Goal: Transaction & Acquisition: Book appointment/travel/reservation

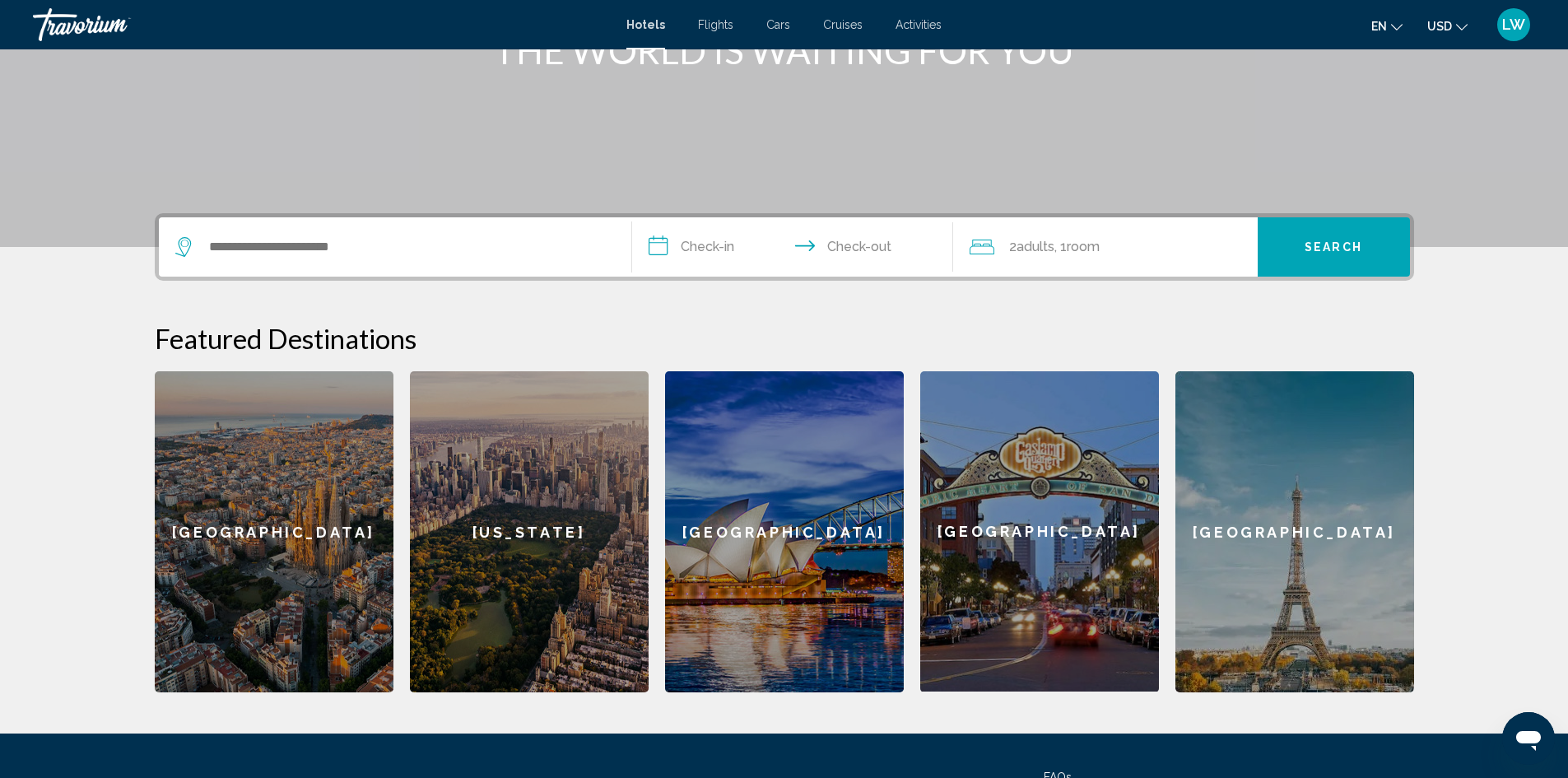
click at [450, 268] on div "Search widget" at bounding box center [395, 247] width 440 height 59
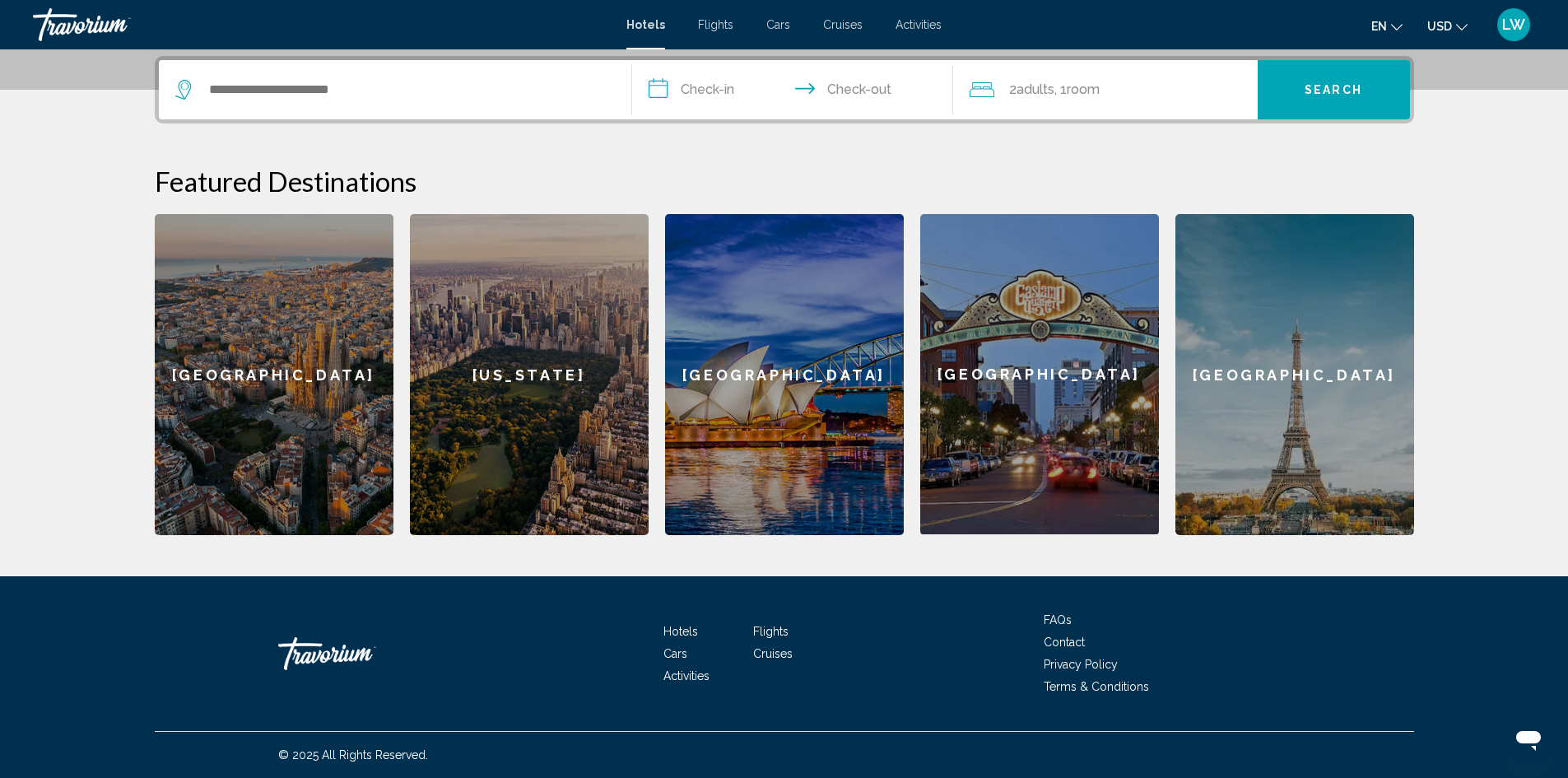
click at [450, 256] on div "Featured Destinations [GEOGRAPHIC_DATA] [US_STATE] [GEOGRAPHIC_DATA] [GEOGRAPHI…" at bounding box center [784, 349] width 1259 height 370
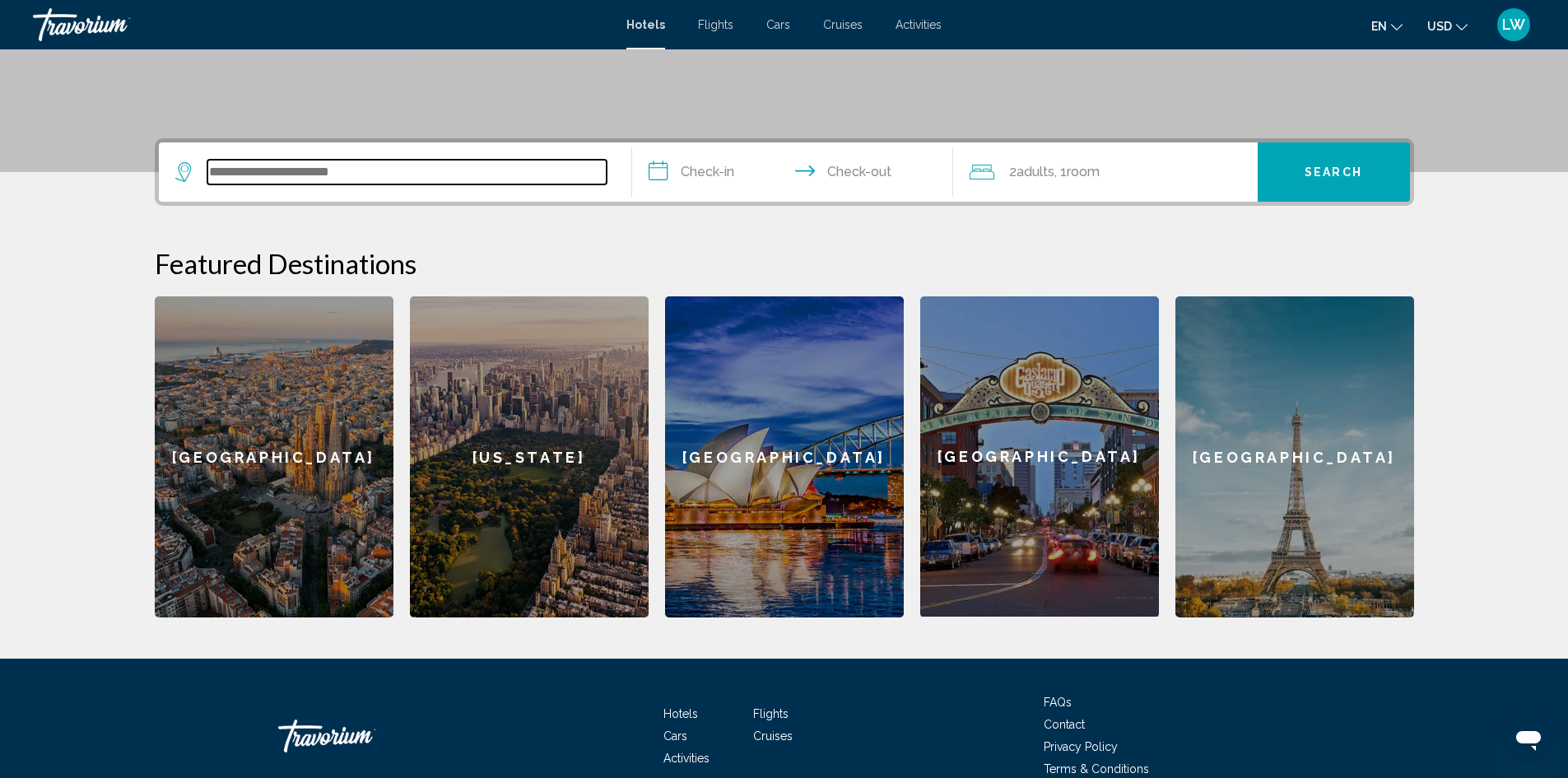
click at [462, 175] on input "Search widget" at bounding box center [407, 171] width 400 height 25
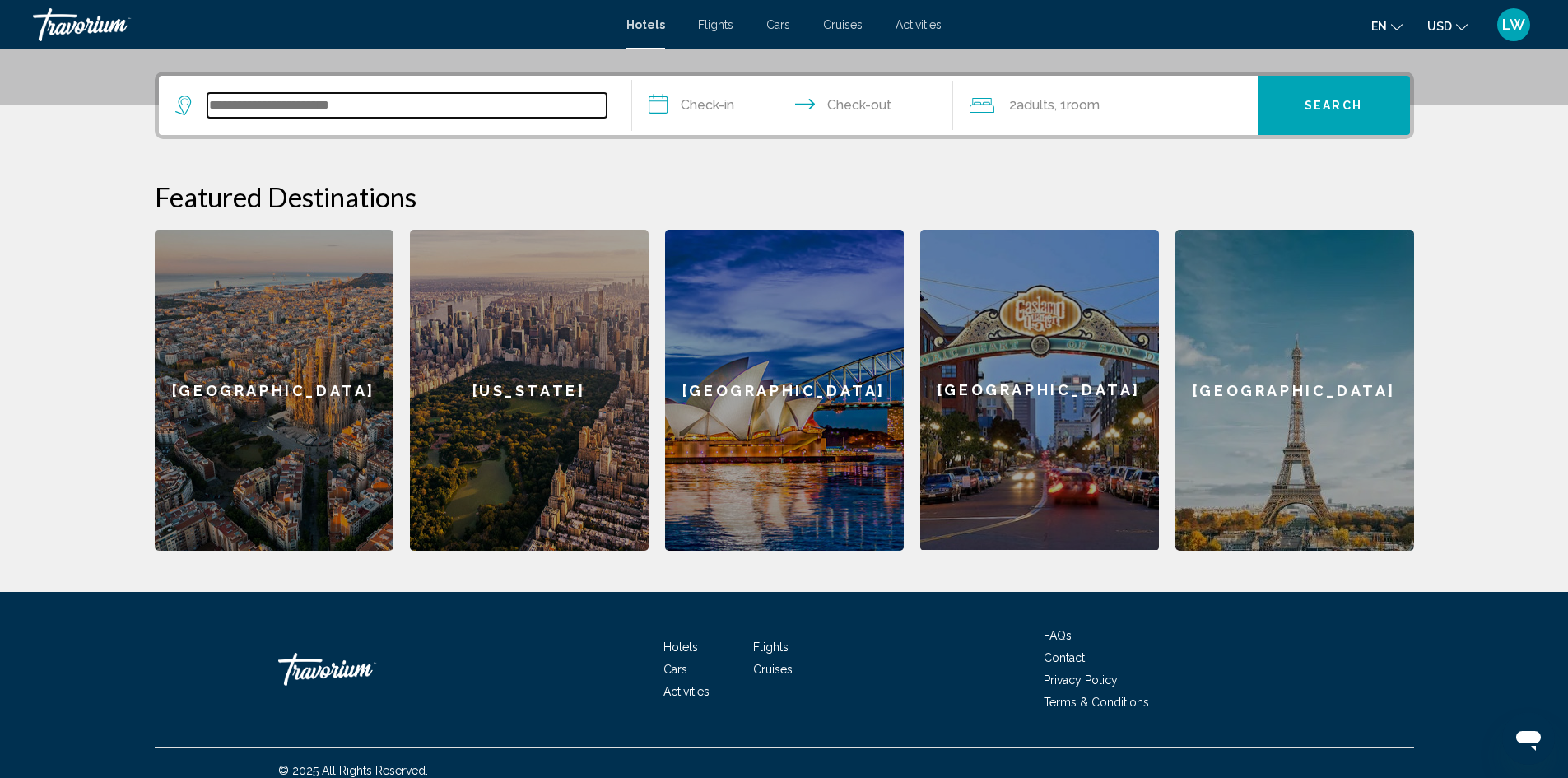
scroll to position [404, 0]
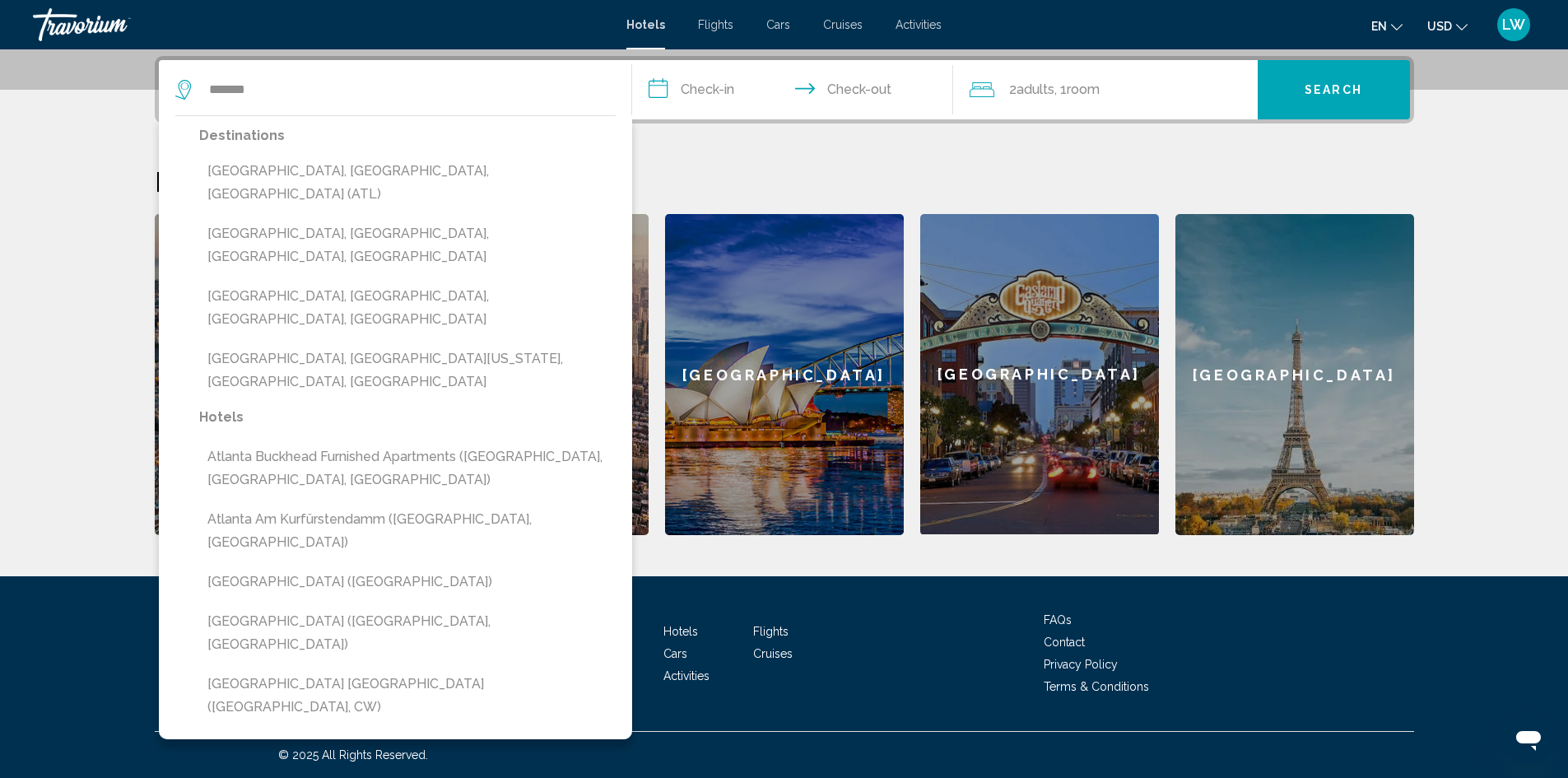
drag, startPoint x: 372, startPoint y: 168, endPoint x: 411, endPoint y: 169, distance: 39.0
click at [372, 169] on button "[GEOGRAPHIC_DATA], [GEOGRAPHIC_DATA], [GEOGRAPHIC_DATA] (ATL)" at bounding box center [408, 183] width 417 height 55
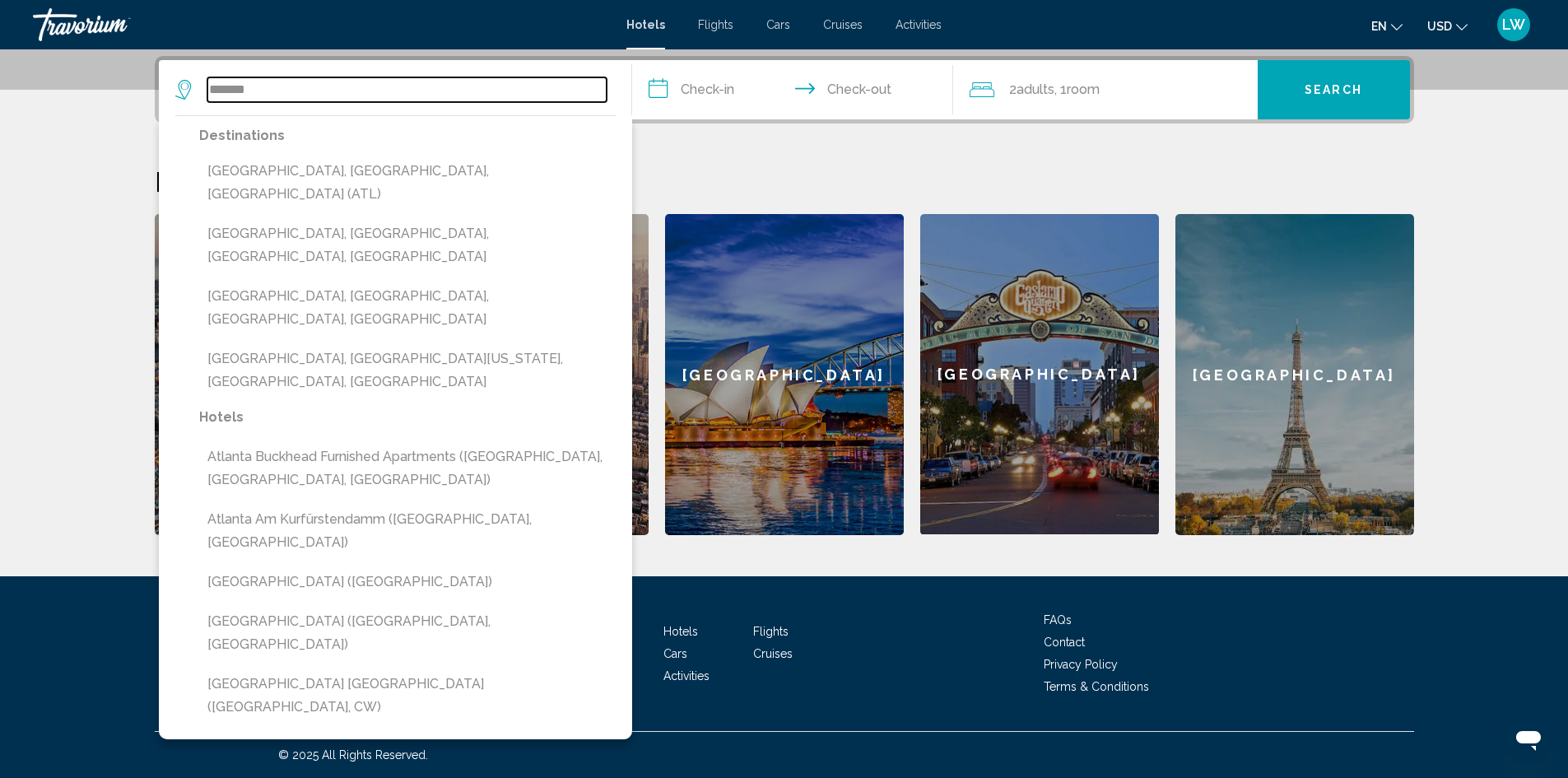
type input "**********"
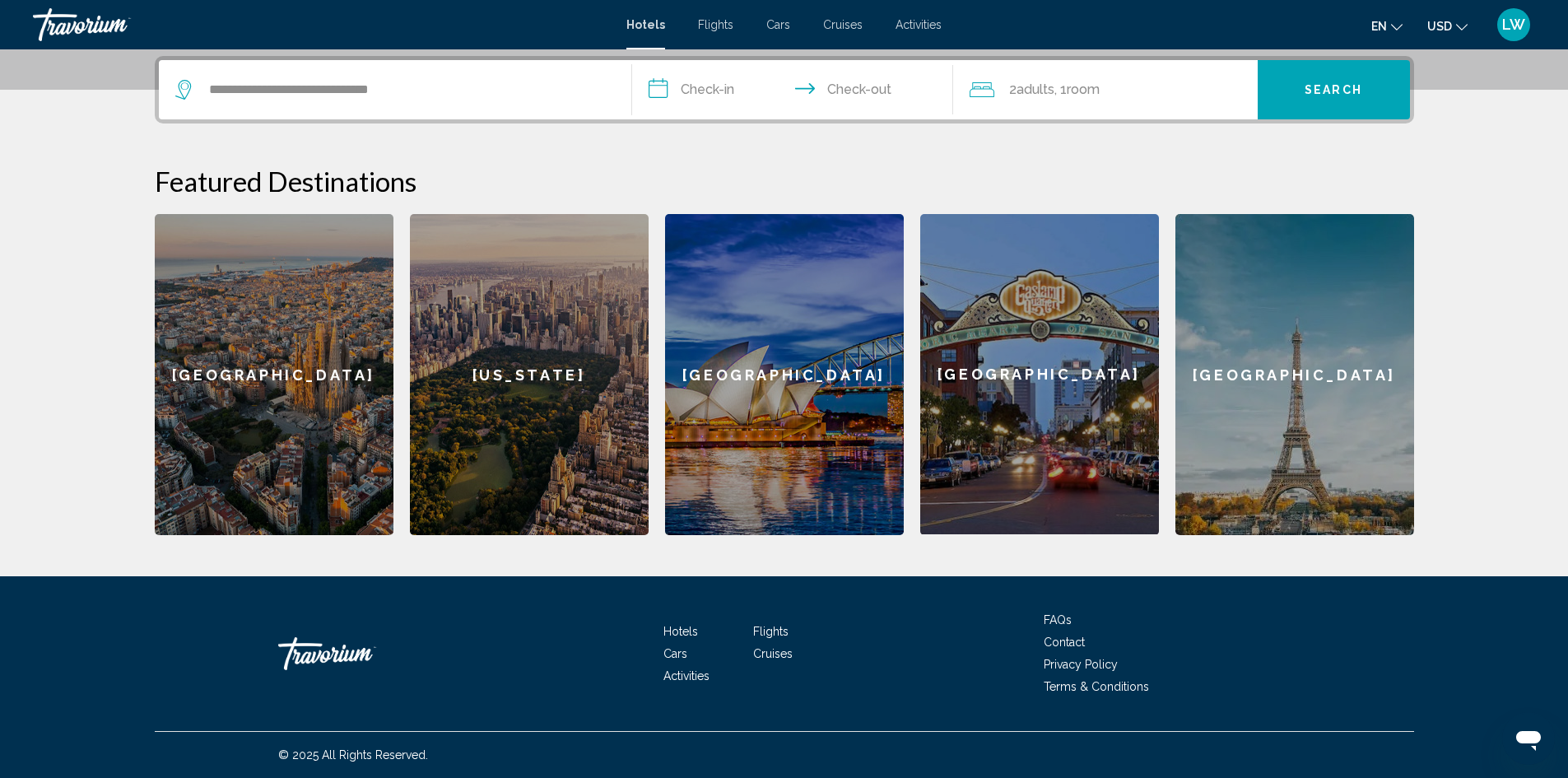
click at [733, 97] on input "**********" at bounding box center [795, 92] width 328 height 65
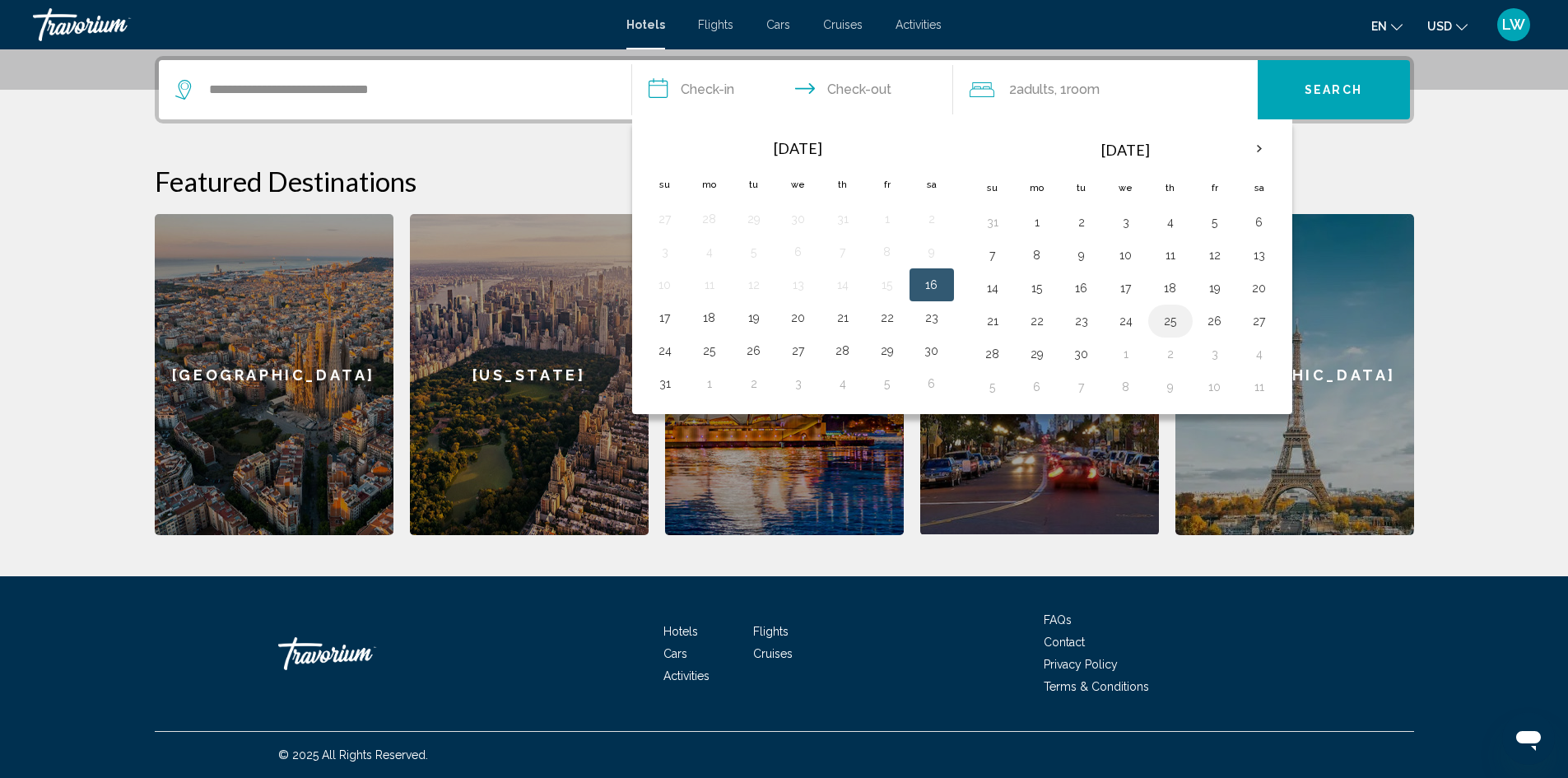
click at [1177, 323] on button "25" at bounding box center [1169, 320] width 26 height 23
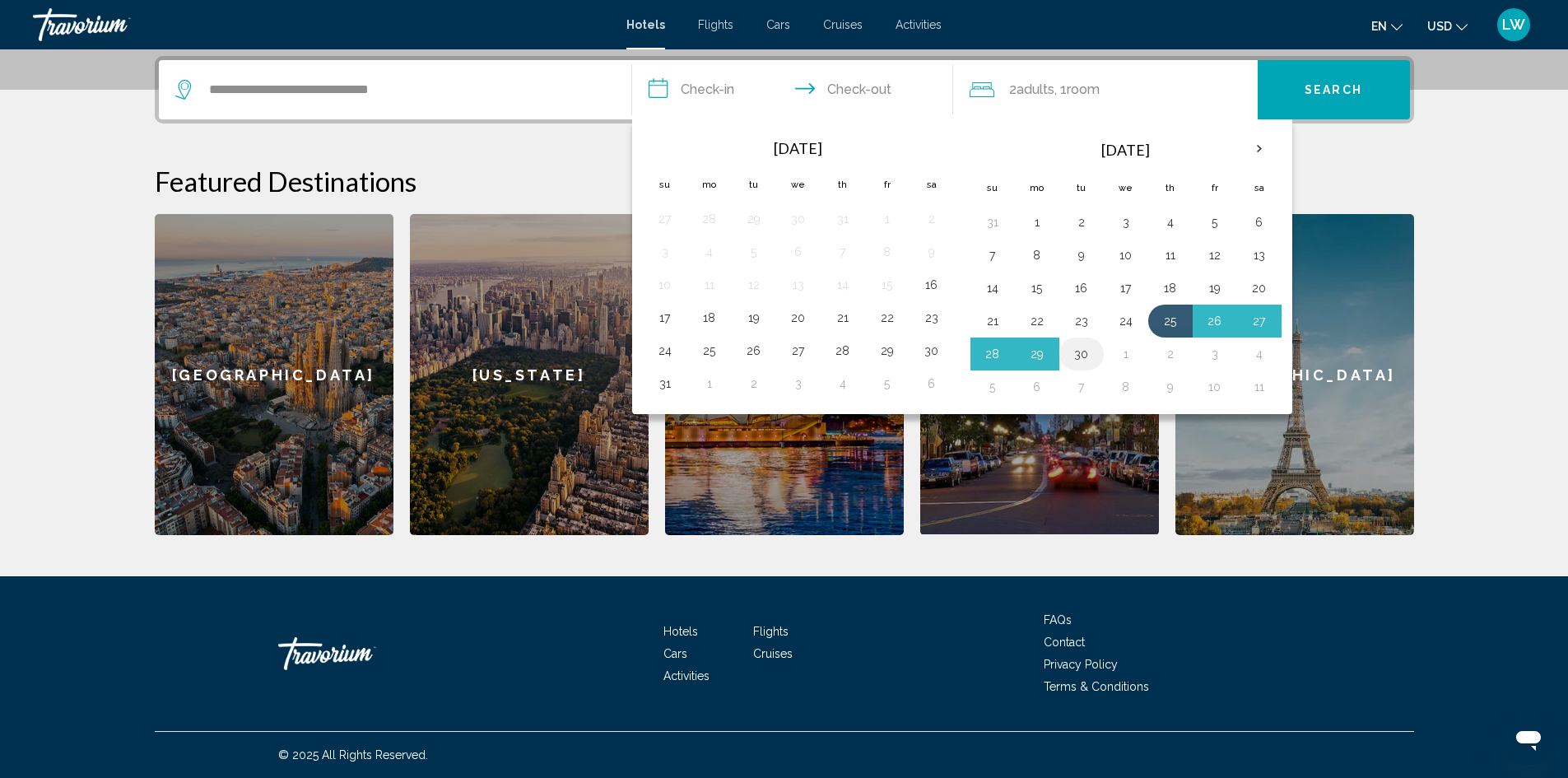
click at [1077, 350] on button "30" at bounding box center [1081, 353] width 26 height 23
type input "**********"
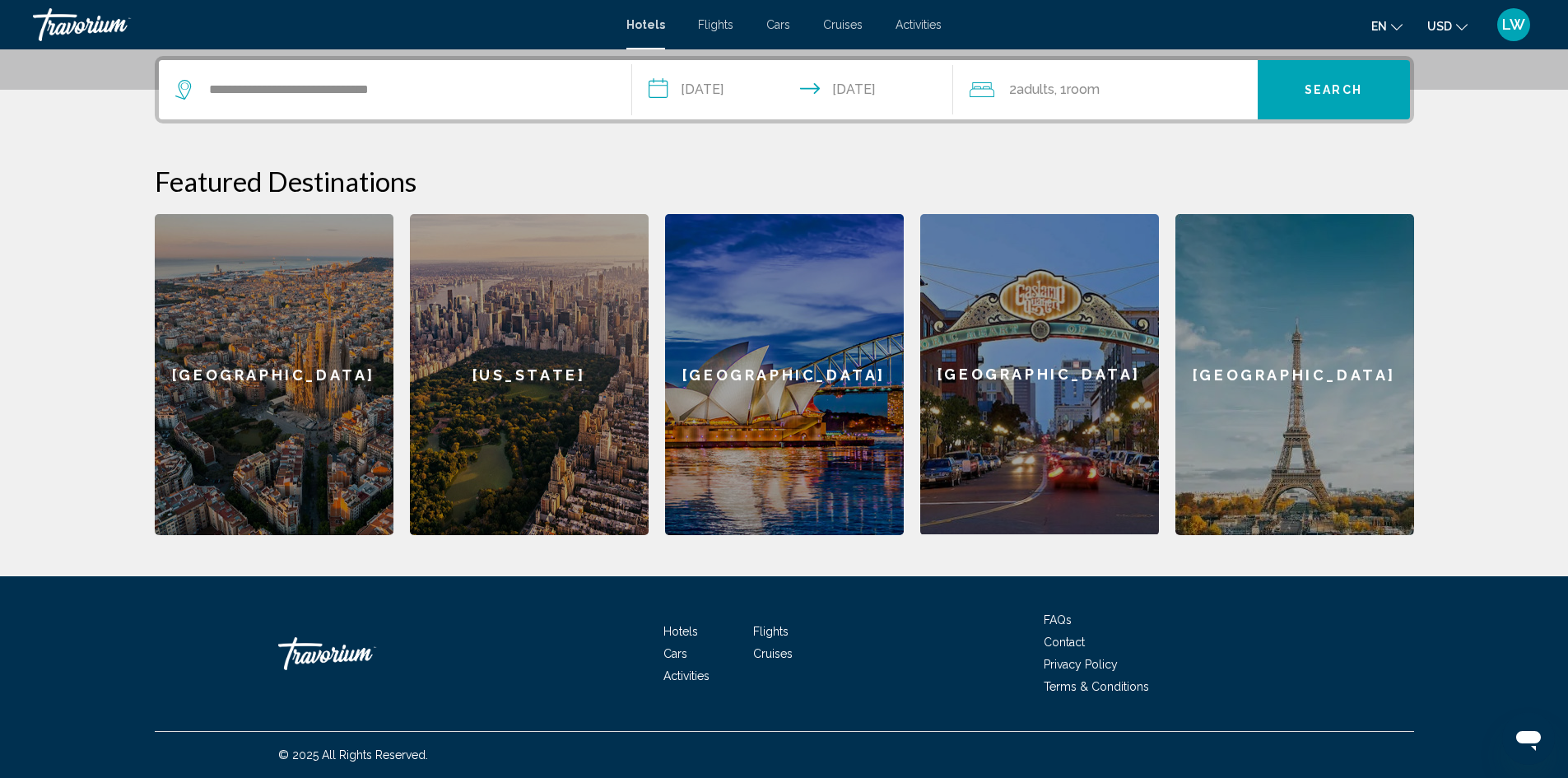
click at [1335, 96] on span "Search" at bounding box center [1332, 90] width 57 height 13
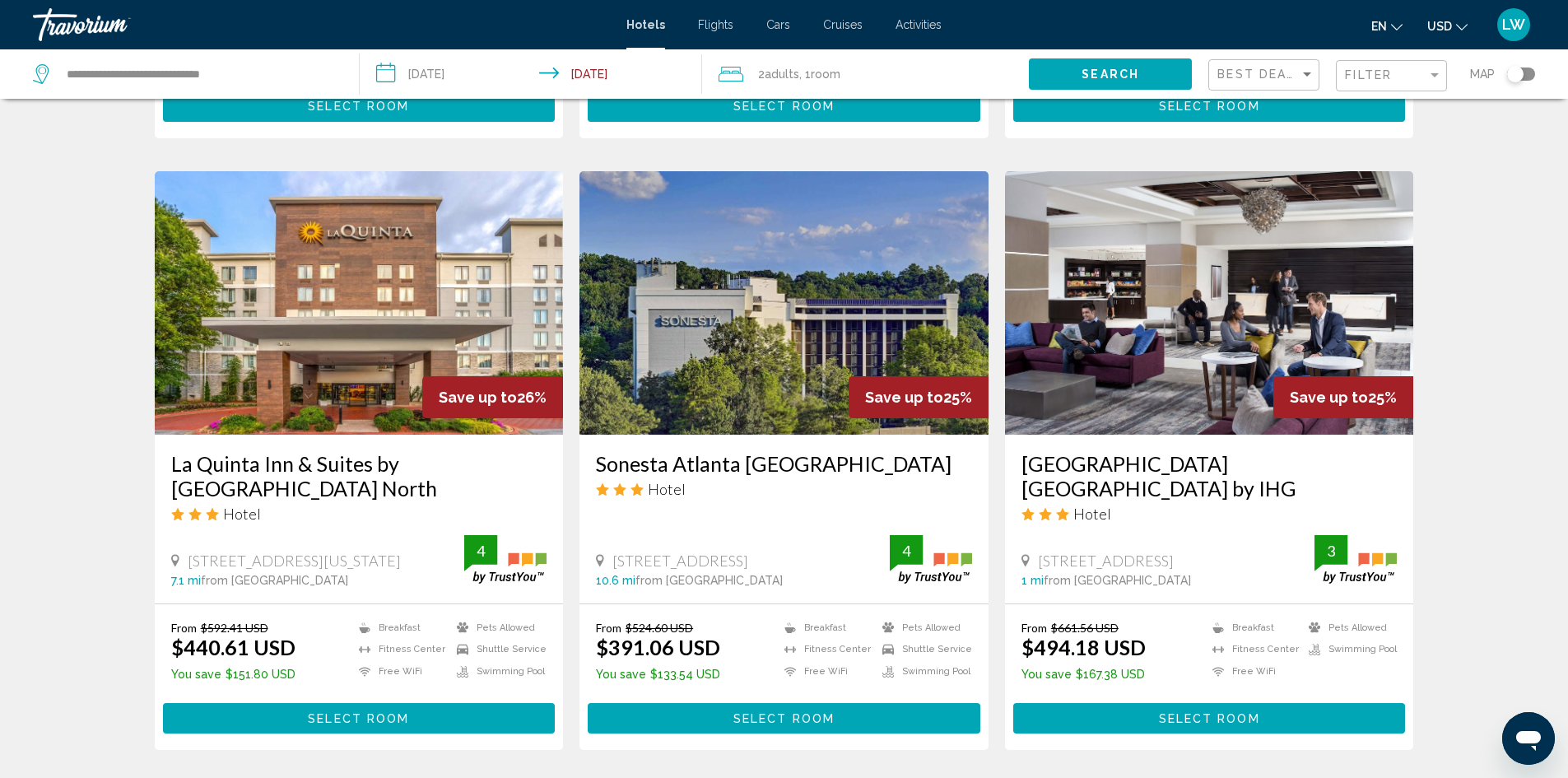
scroll to position [1317, 0]
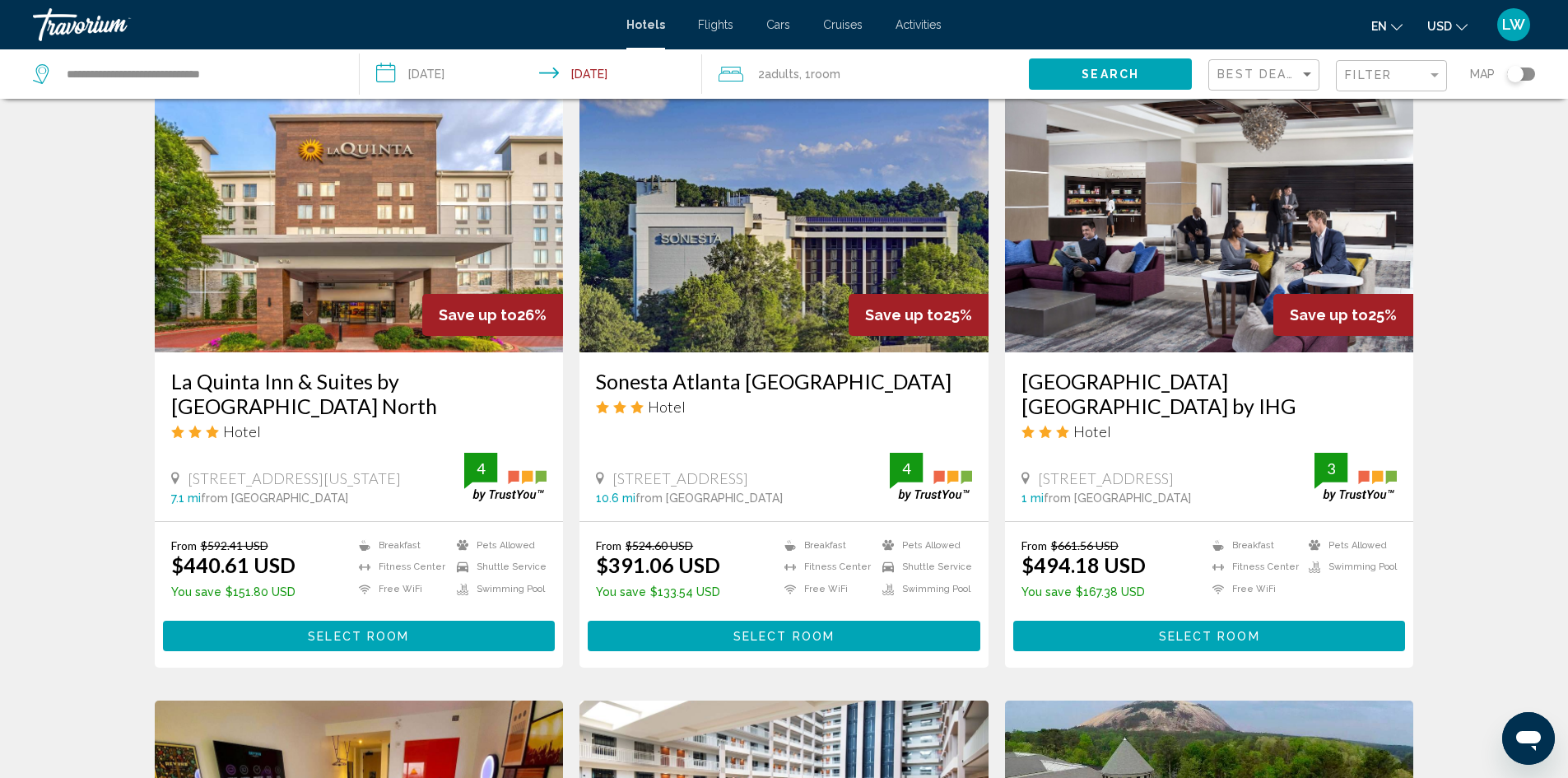
click at [889, 233] on img "Main content" at bounding box center [784, 220] width 409 height 263
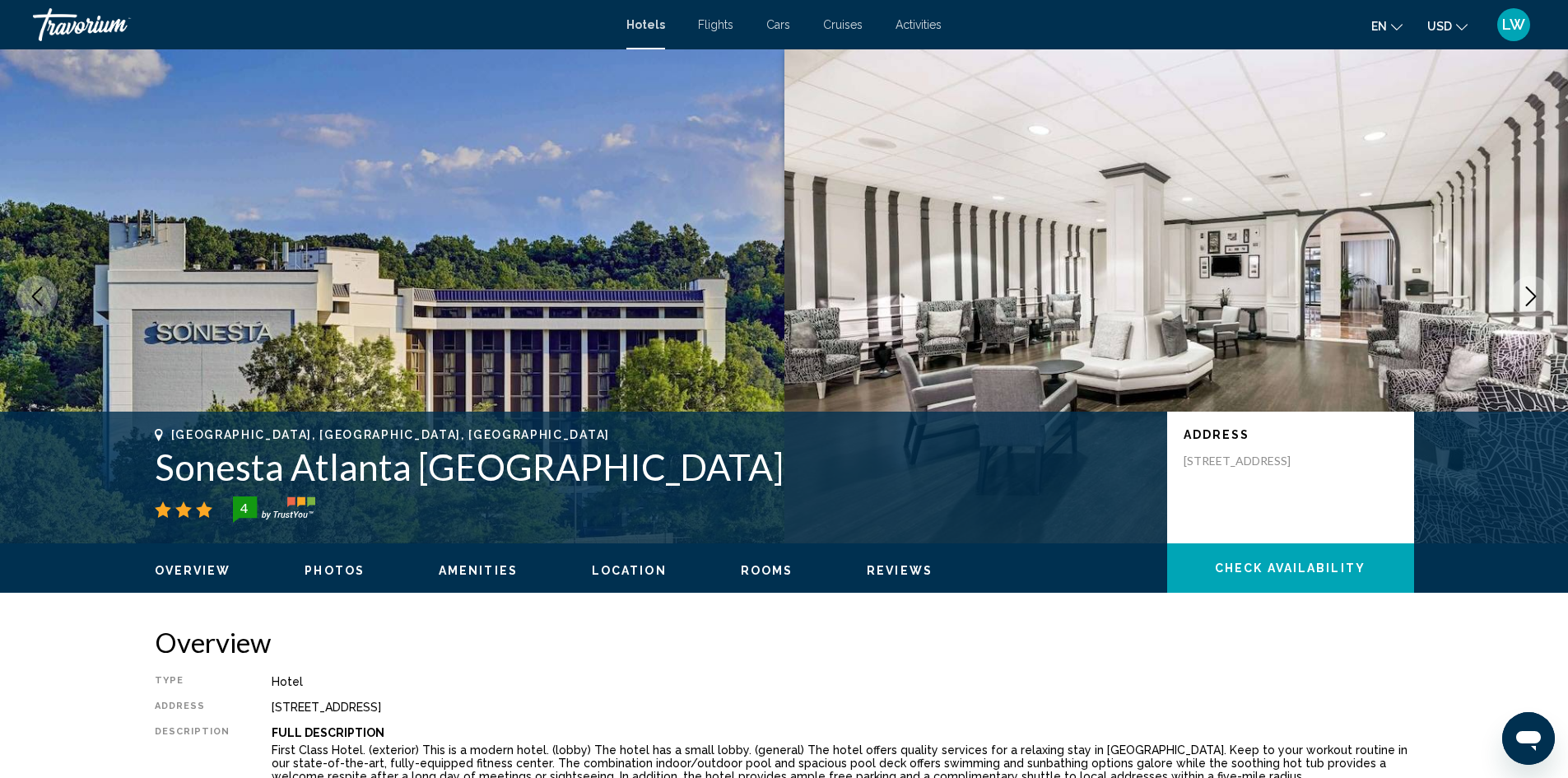
click at [1533, 305] on icon "Next image" at bounding box center [1531, 297] width 20 height 20
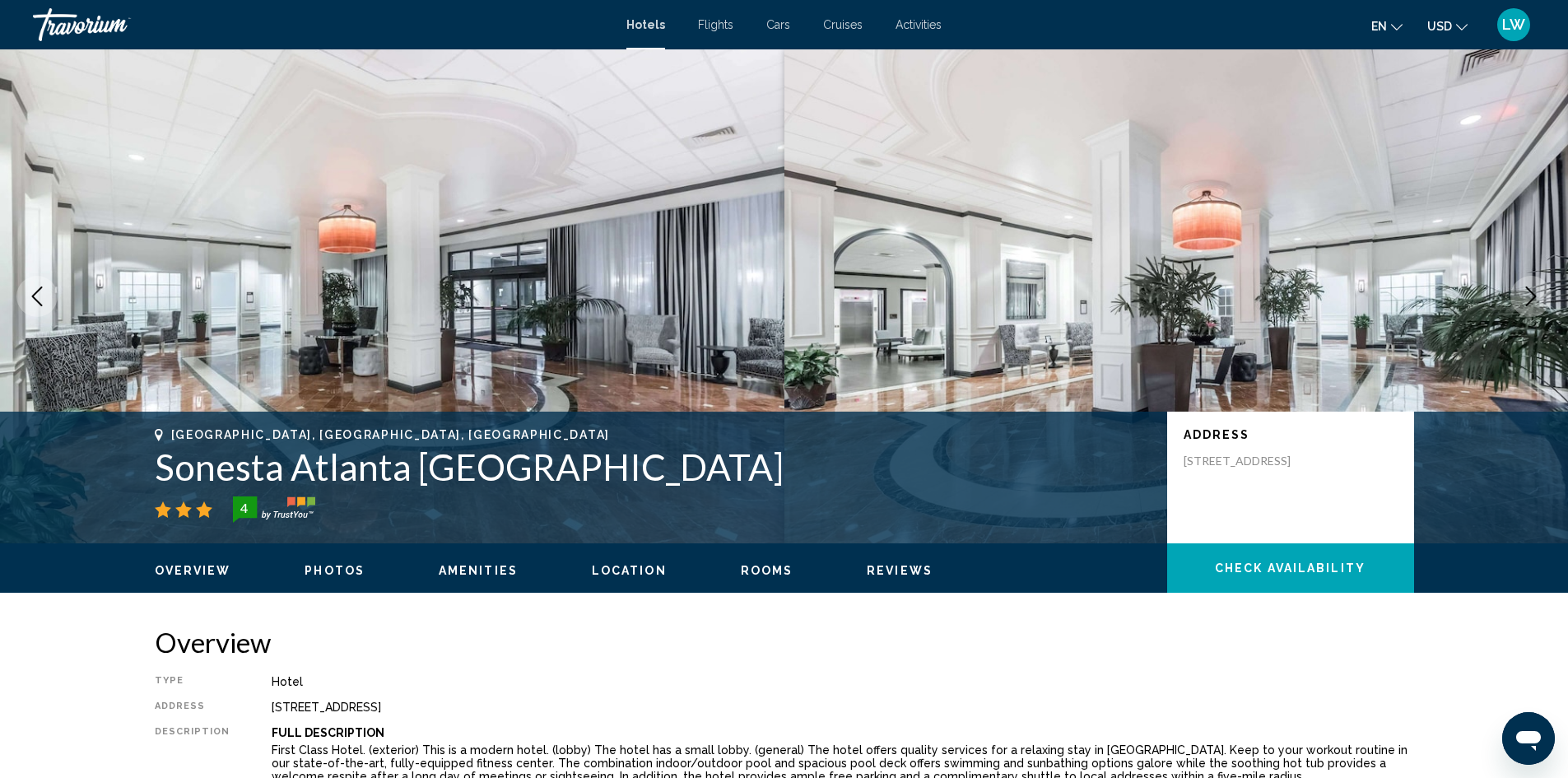
click at [1533, 305] on icon "Next image" at bounding box center [1531, 297] width 20 height 20
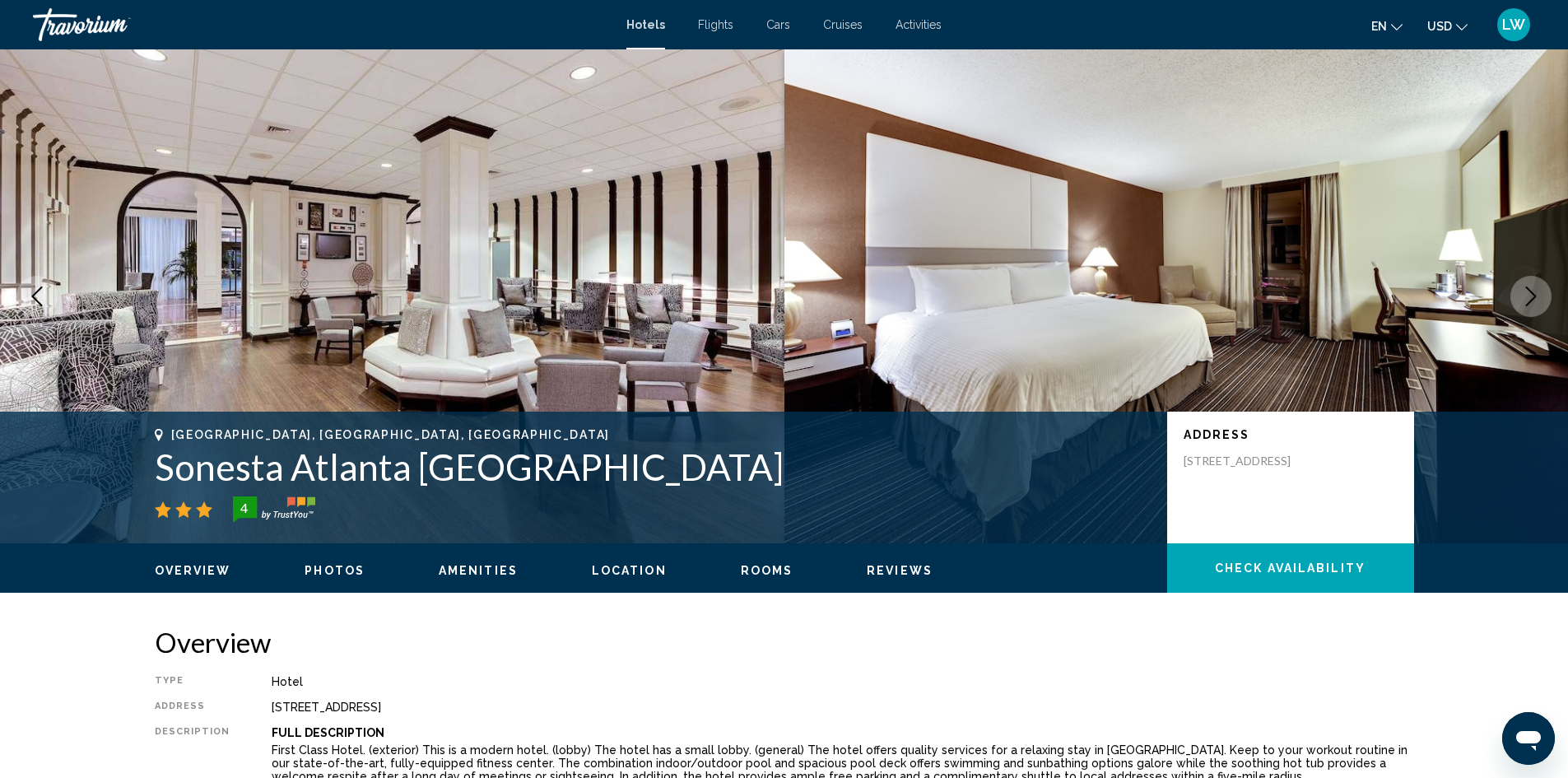
click at [1533, 304] on icon "Next image" at bounding box center [1531, 297] width 20 height 20
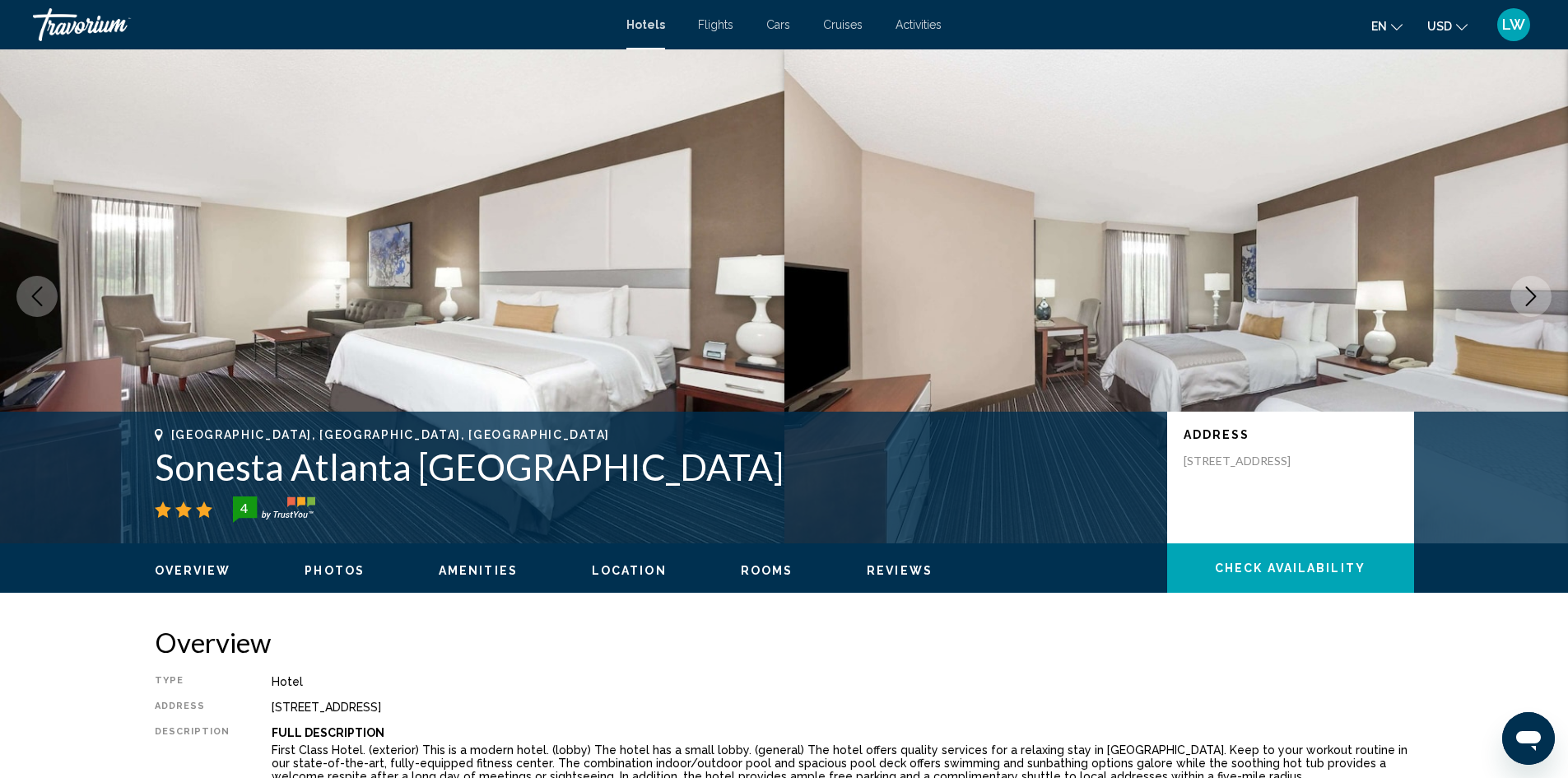
click at [1533, 304] on icon "Next image" at bounding box center [1531, 297] width 20 height 20
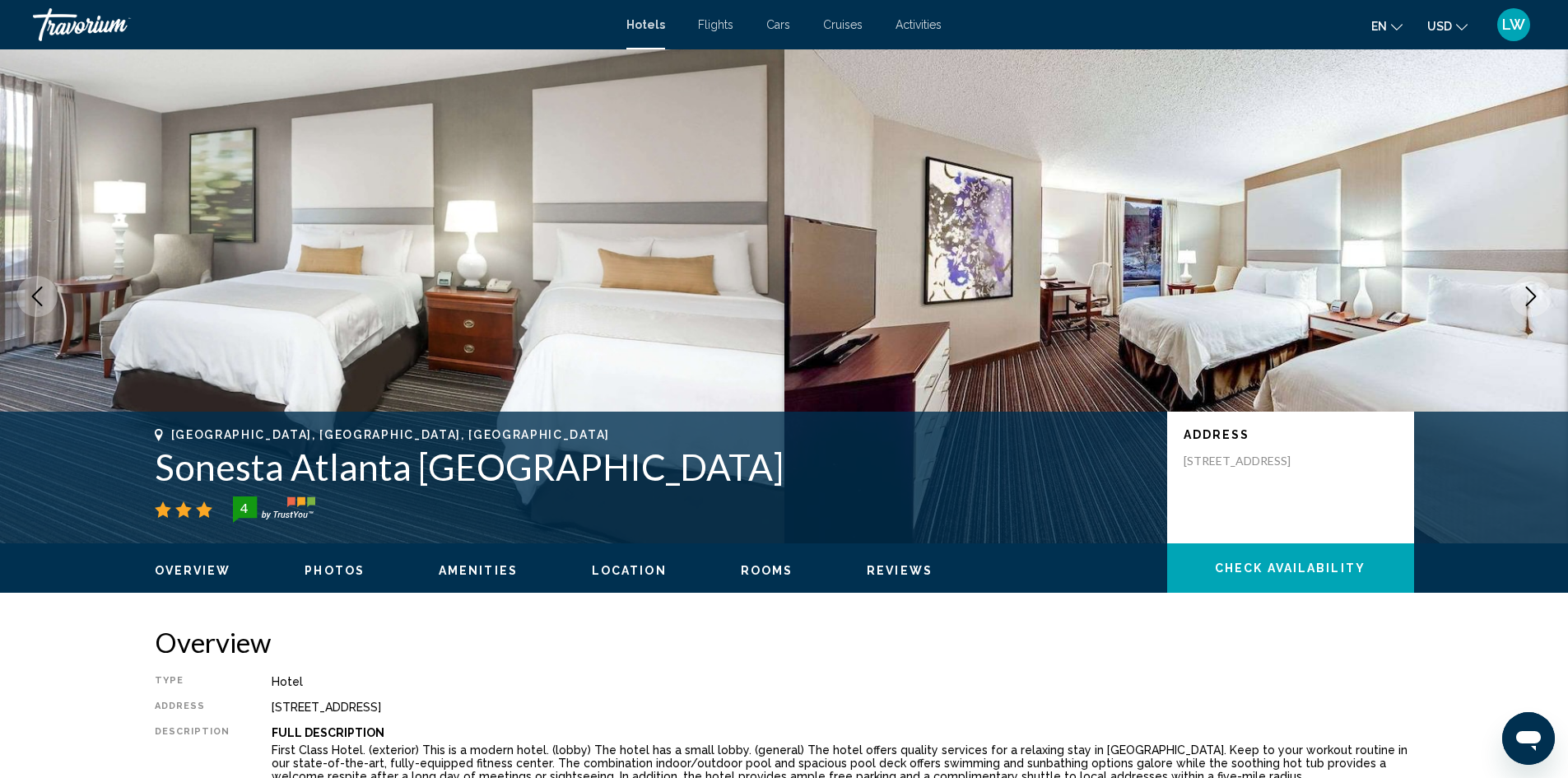
click at [1533, 304] on icon "Next image" at bounding box center [1531, 297] width 20 height 20
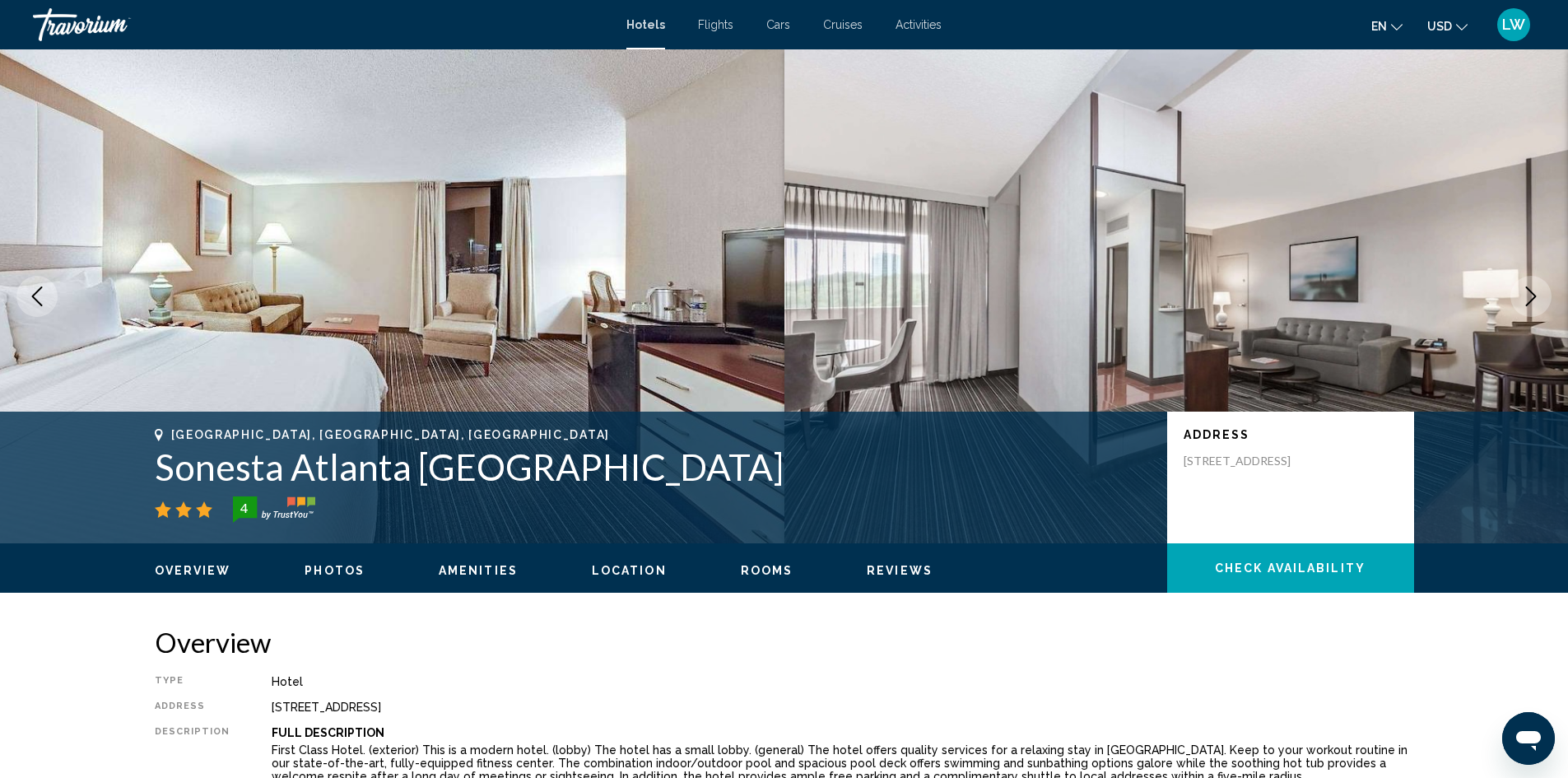
click at [1533, 304] on icon "Next image" at bounding box center [1531, 297] width 20 height 20
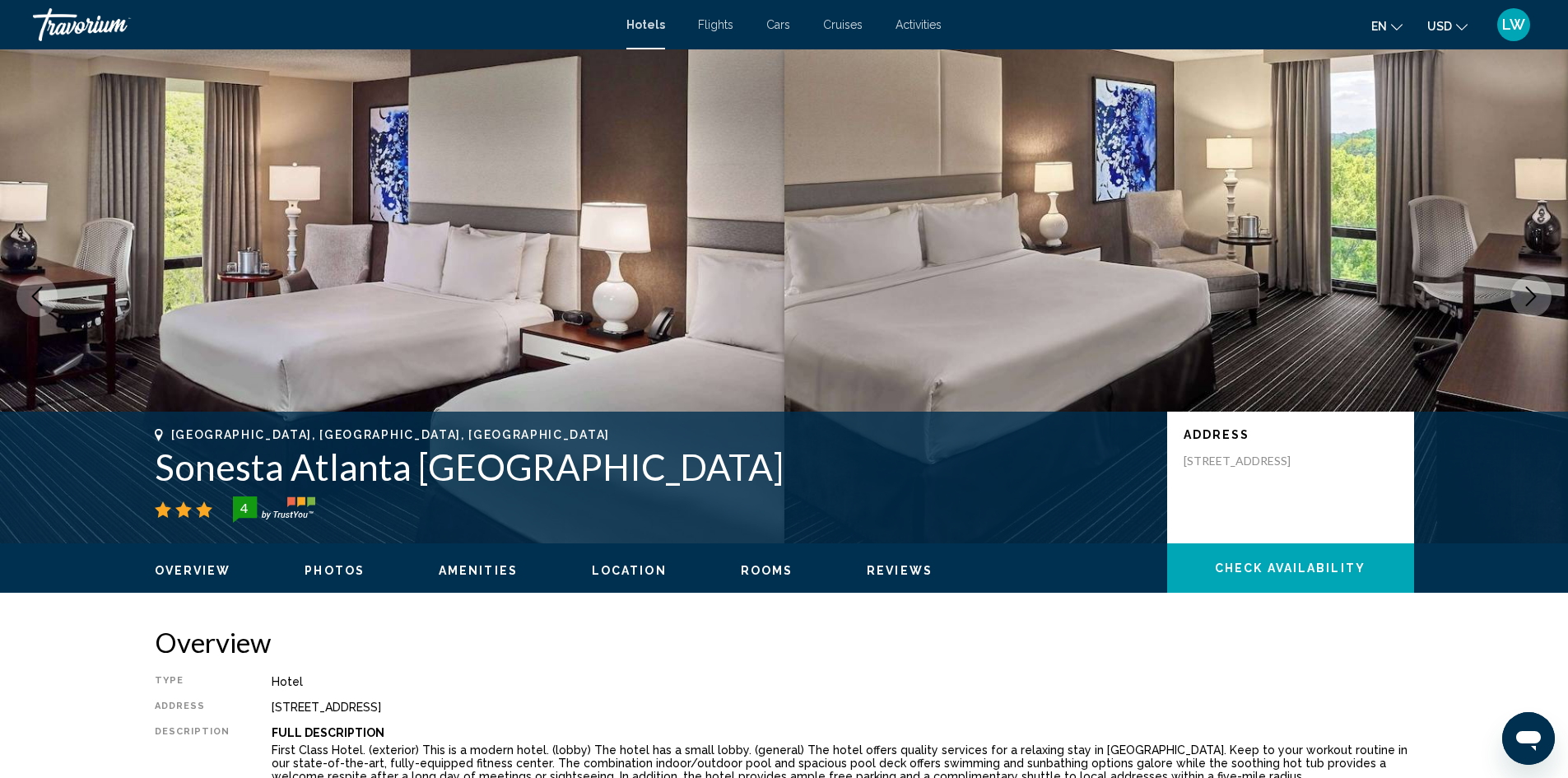
click at [1533, 304] on icon "Next image" at bounding box center [1531, 297] width 20 height 20
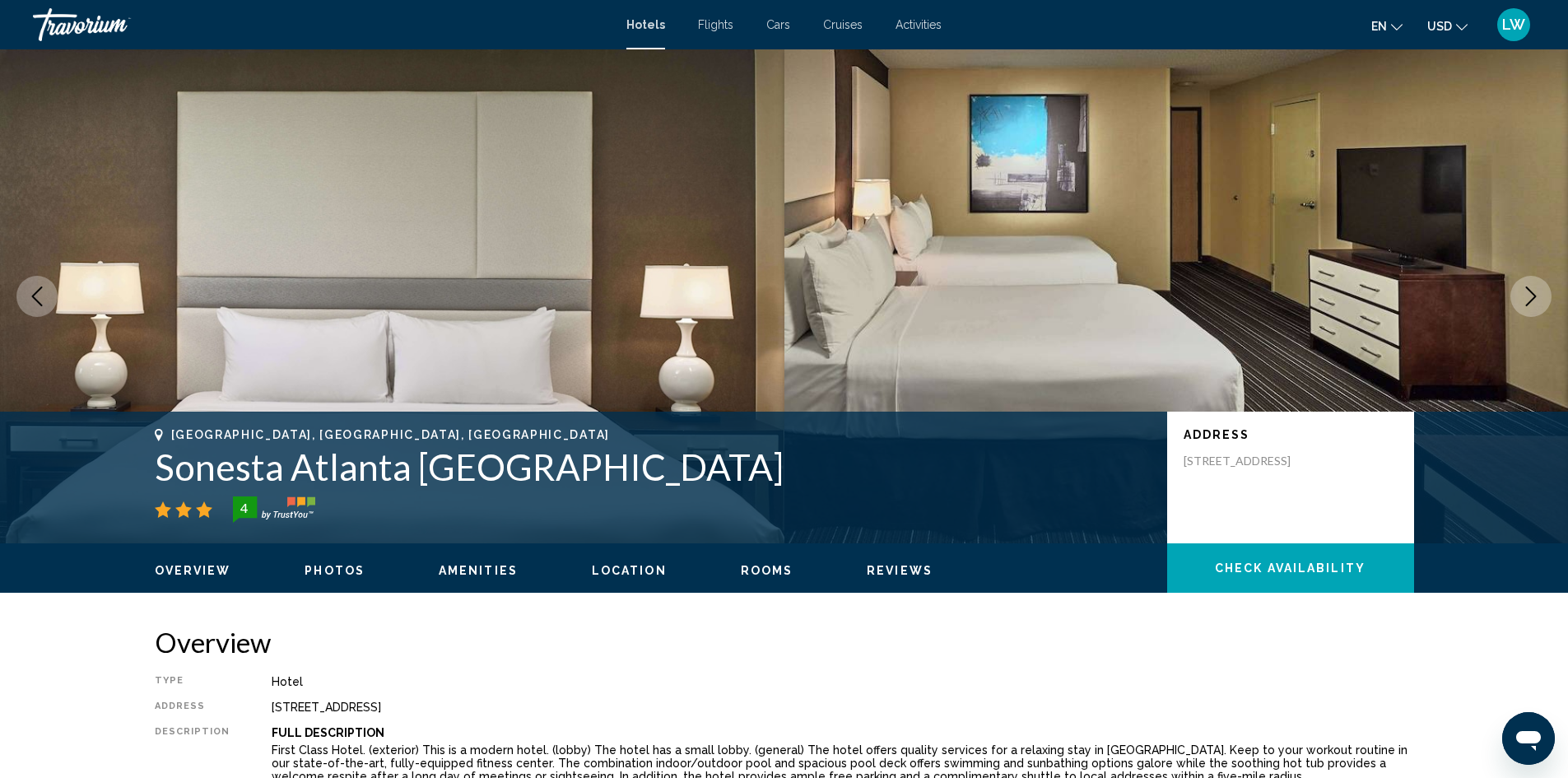
click at [1533, 304] on icon "Next image" at bounding box center [1531, 297] width 20 height 20
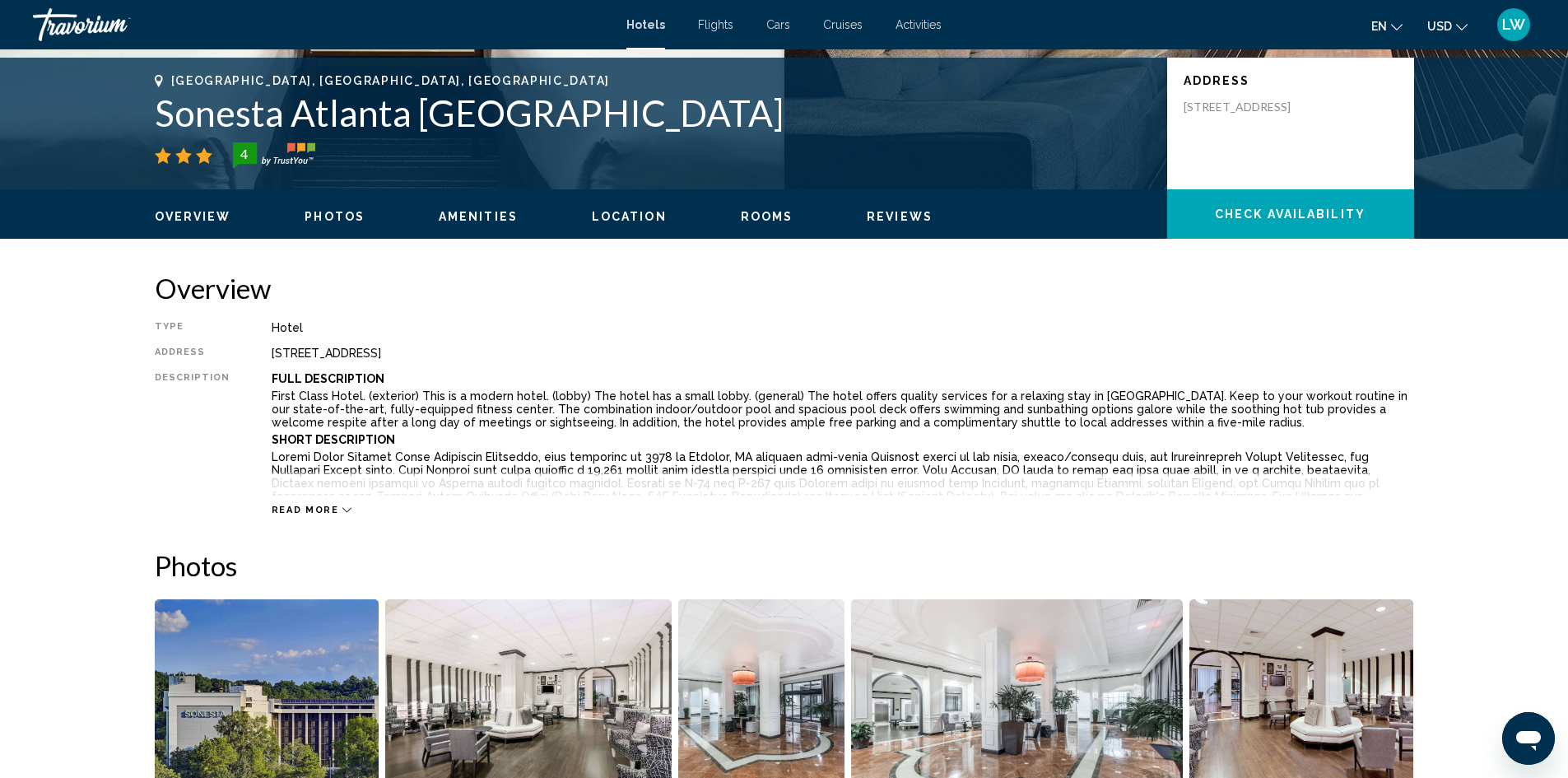
scroll to position [329, 0]
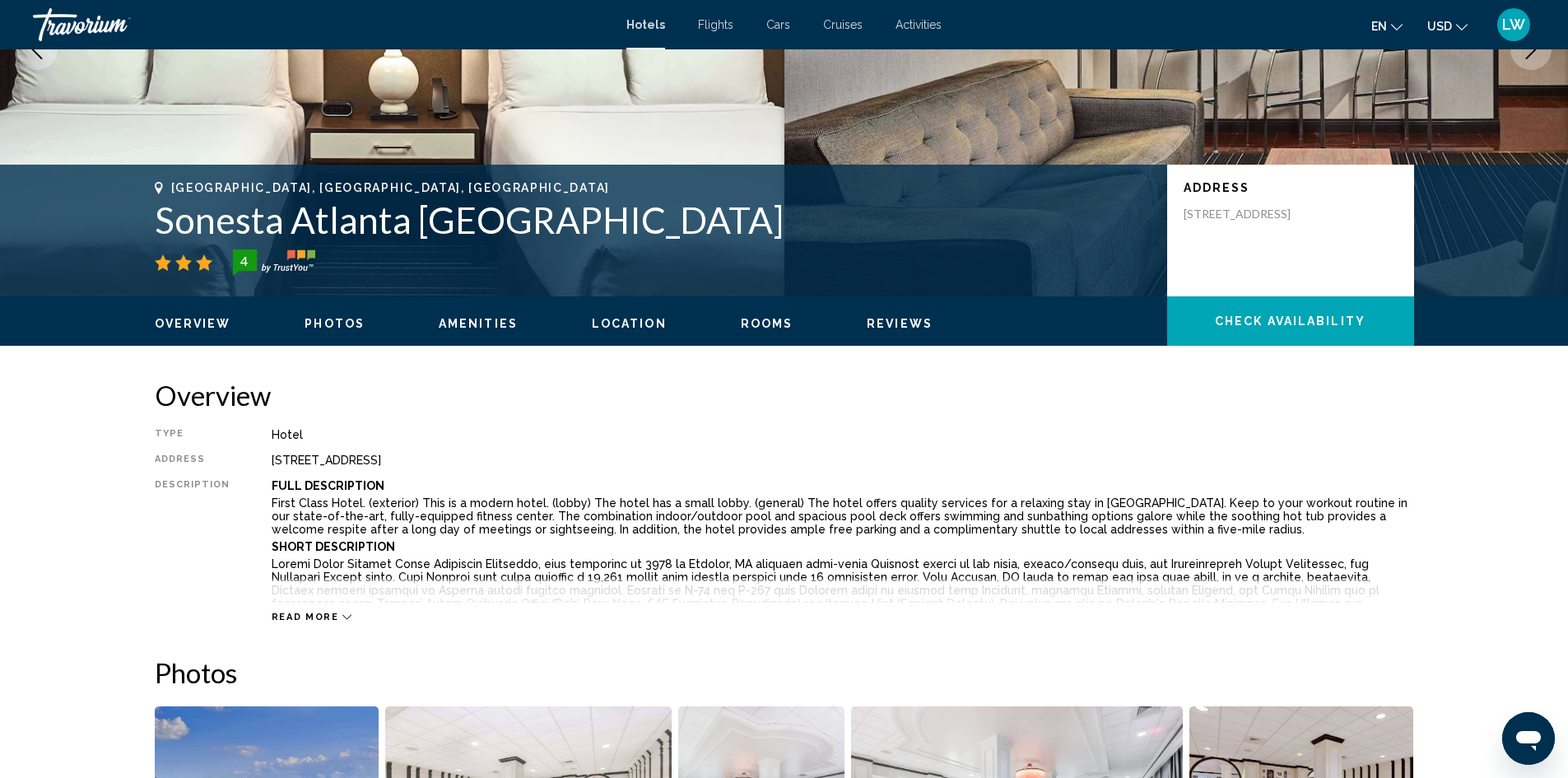
click at [611, 323] on span "Location" at bounding box center [629, 323] width 75 height 13
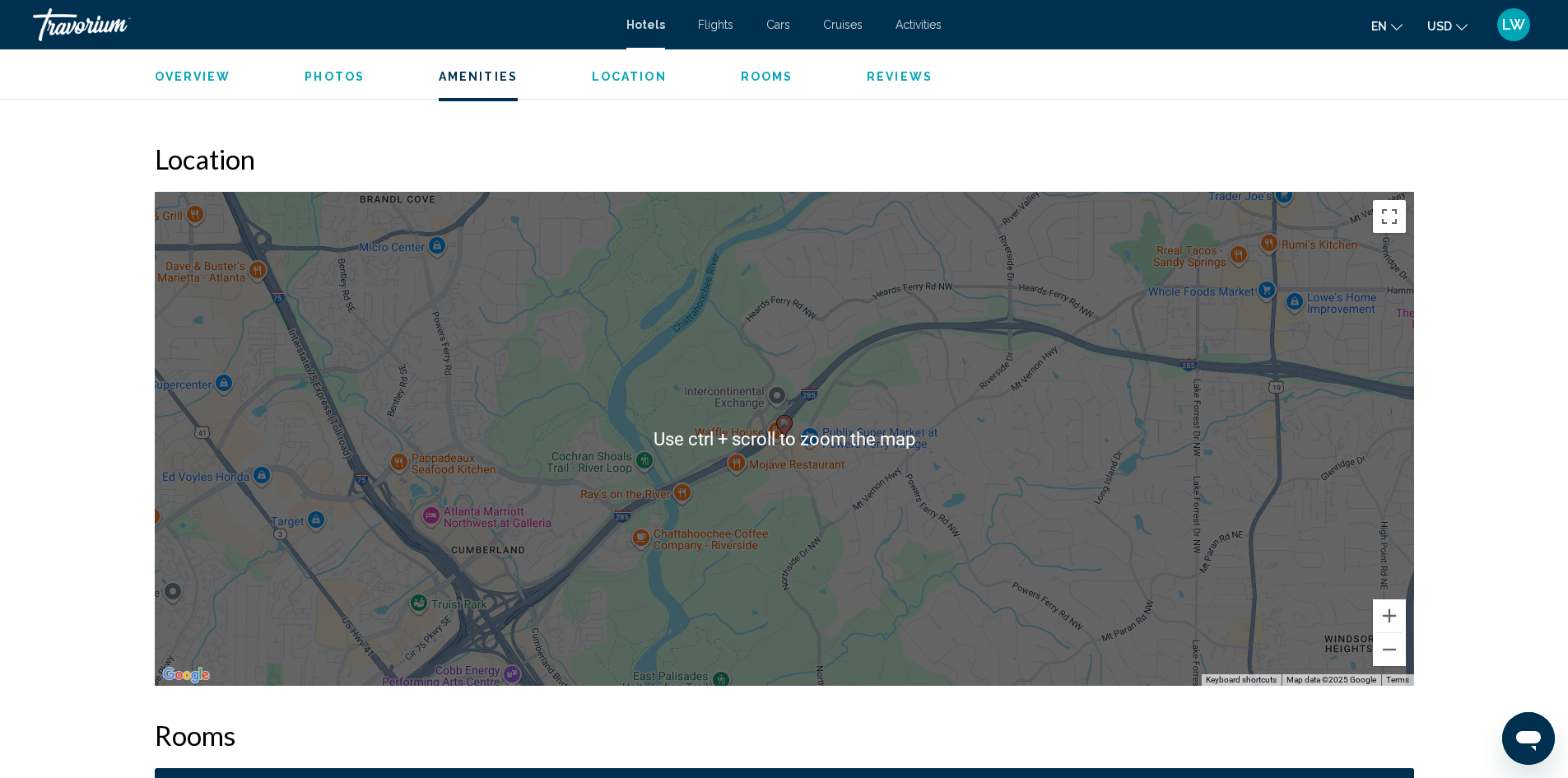
scroll to position [1507, 0]
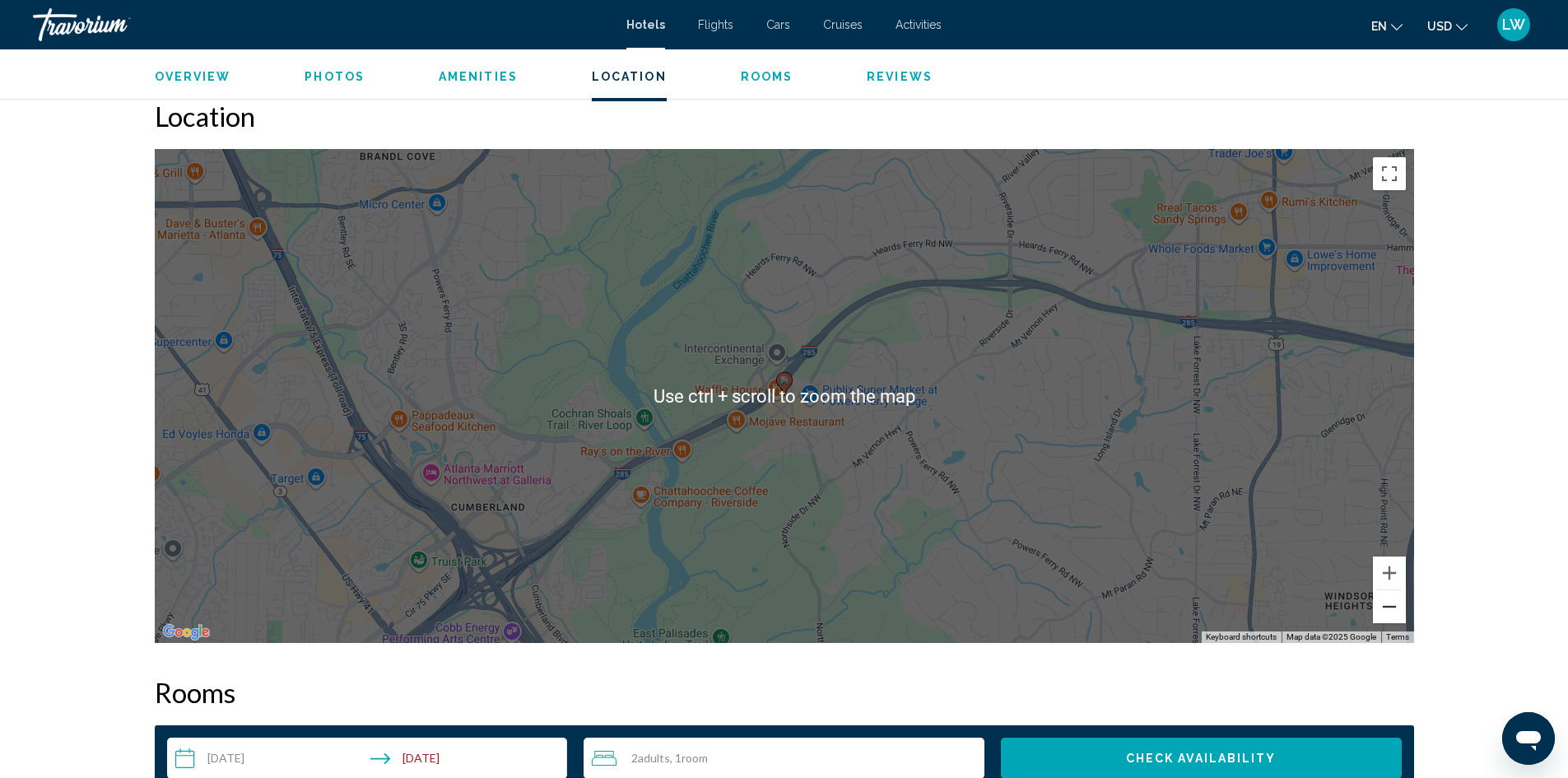
click at [1398, 614] on button "Zoom out" at bounding box center [1389, 606] width 33 height 33
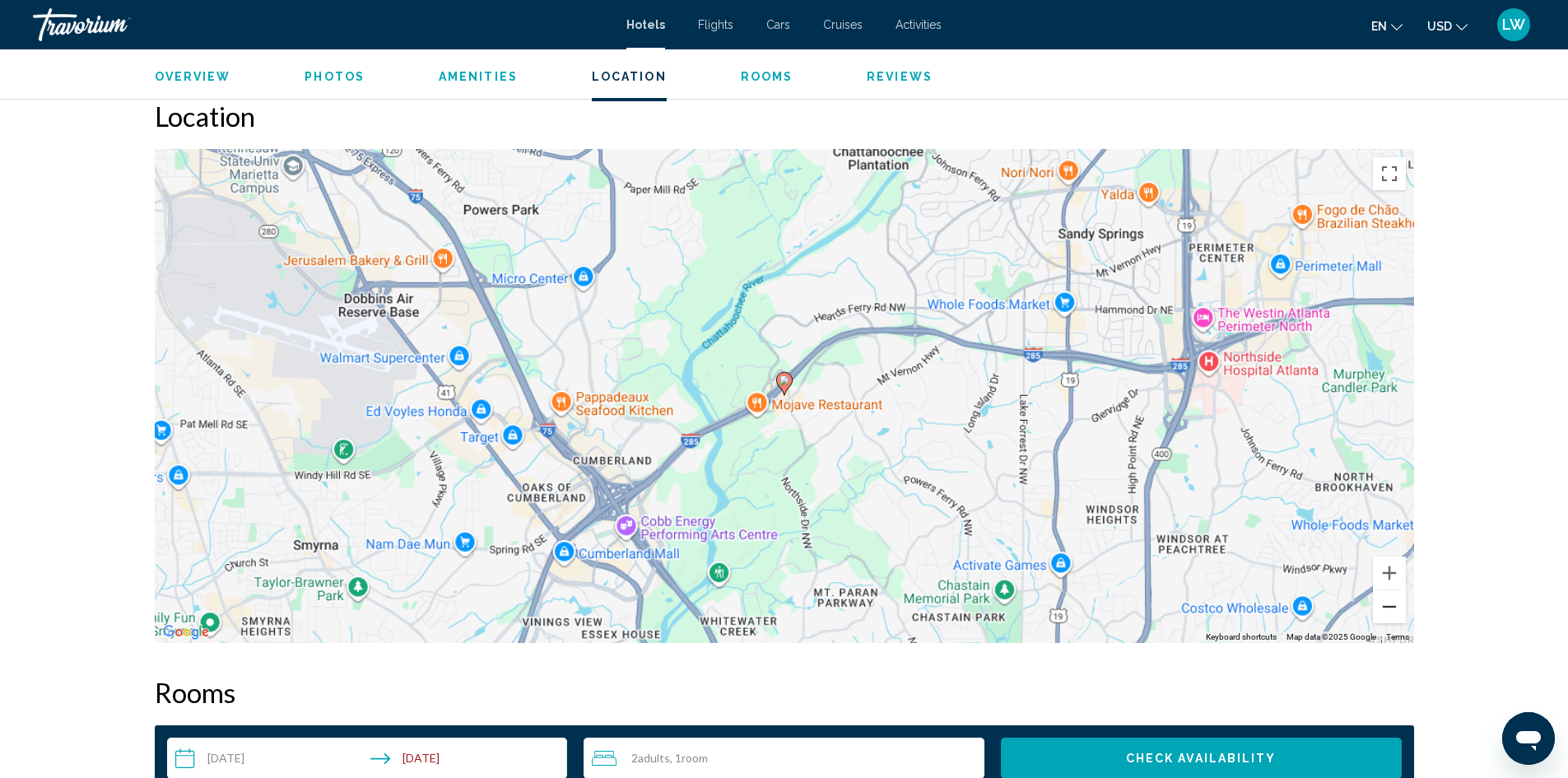
click at [1398, 614] on button "Zoom out" at bounding box center [1389, 606] width 33 height 33
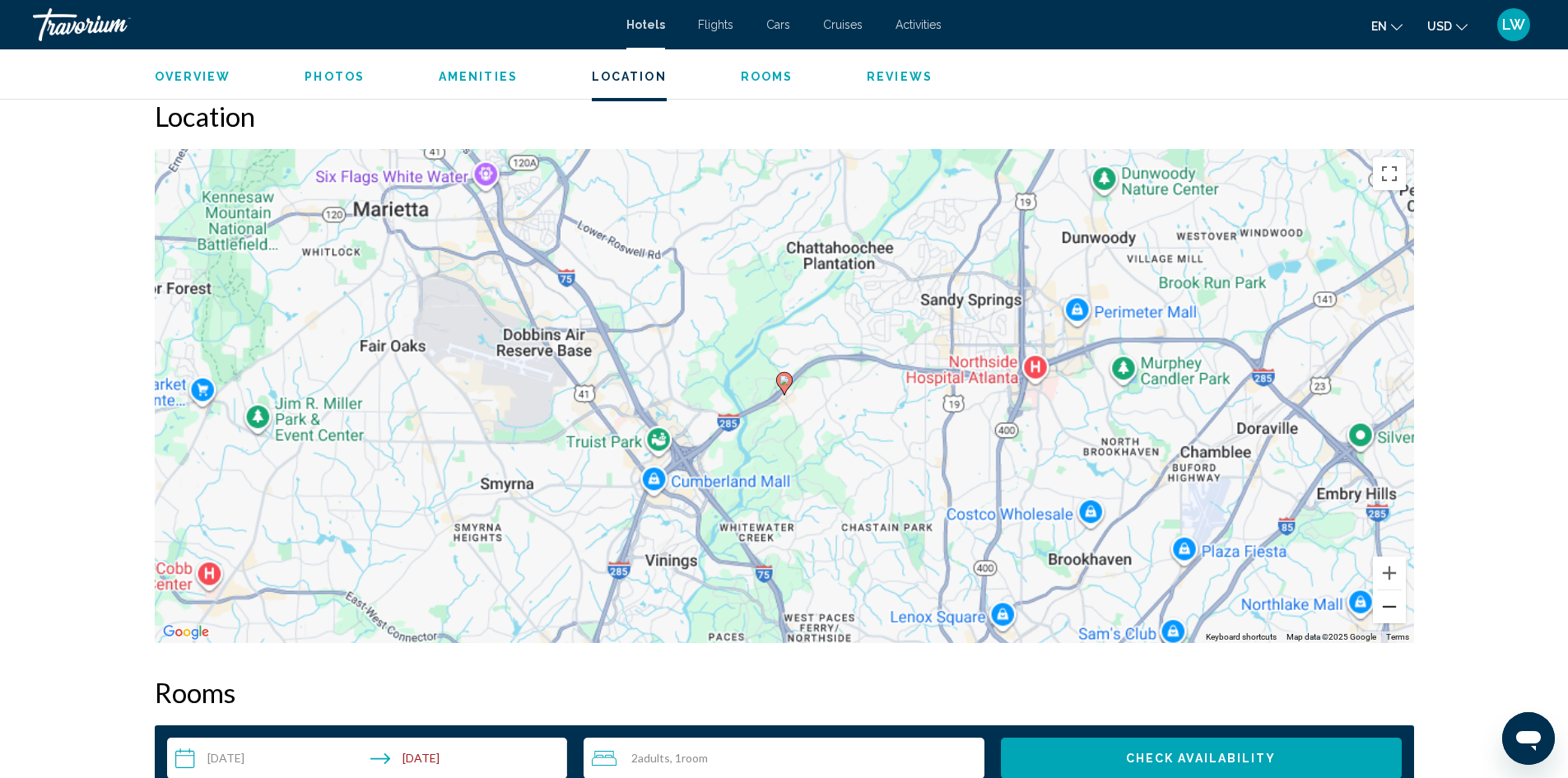
click at [1398, 614] on button "Zoom out" at bounding box center [1389, 606] width 33 height 33
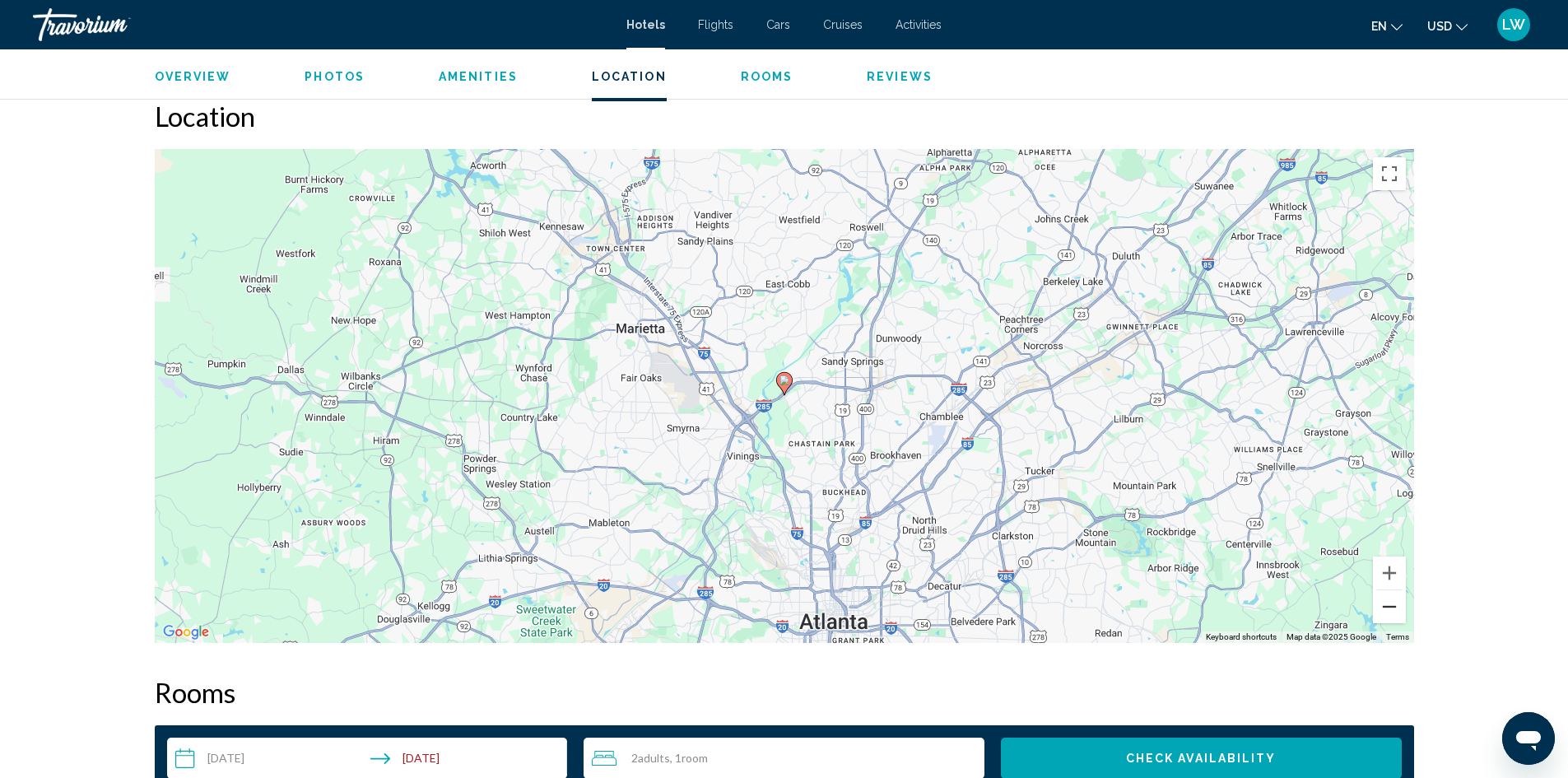
click at [1389, 606] on button "Zoom out" at bounding box center [1389, 606] width 33 height 33
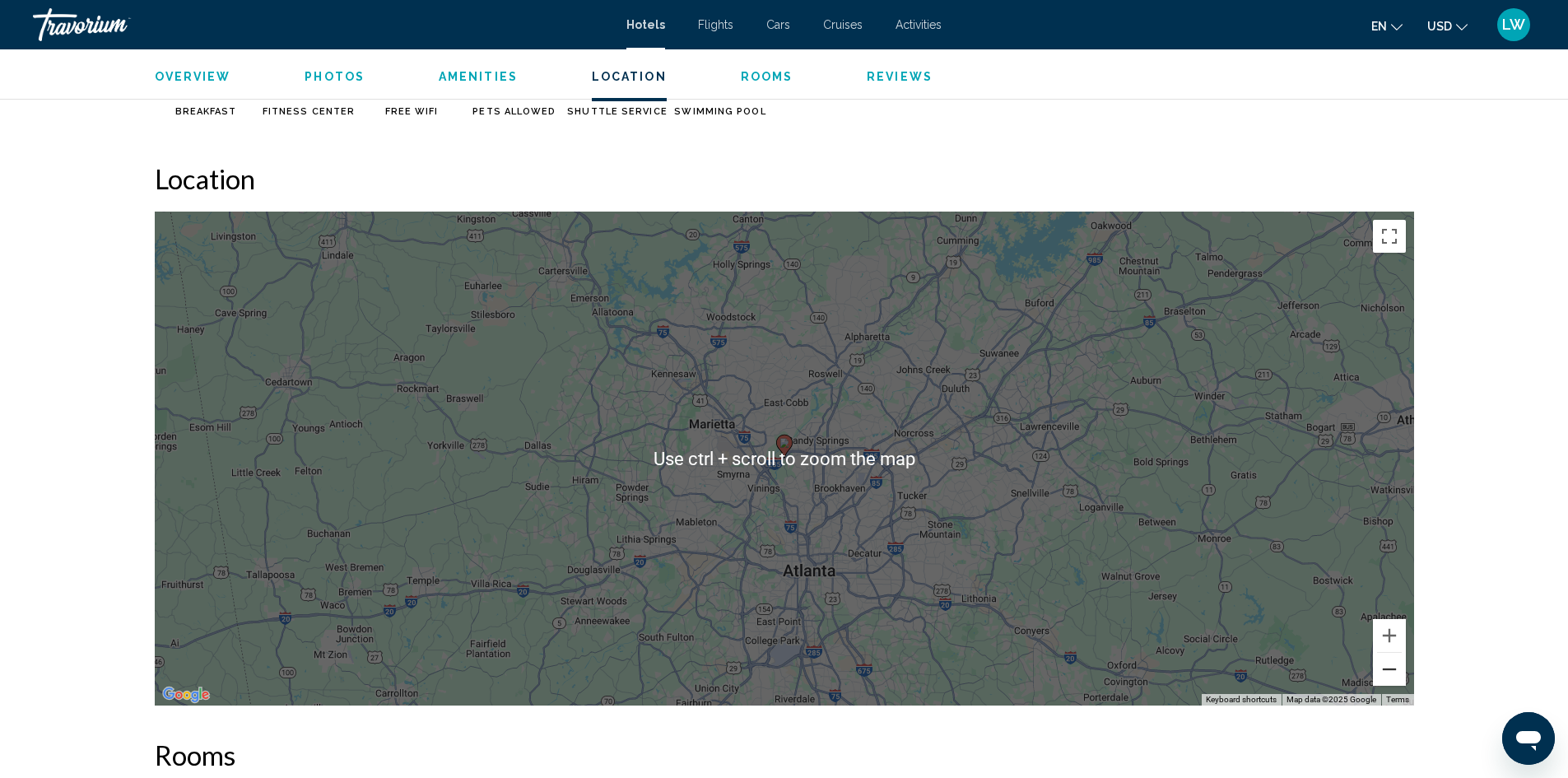
scroll to position [1424, 0]
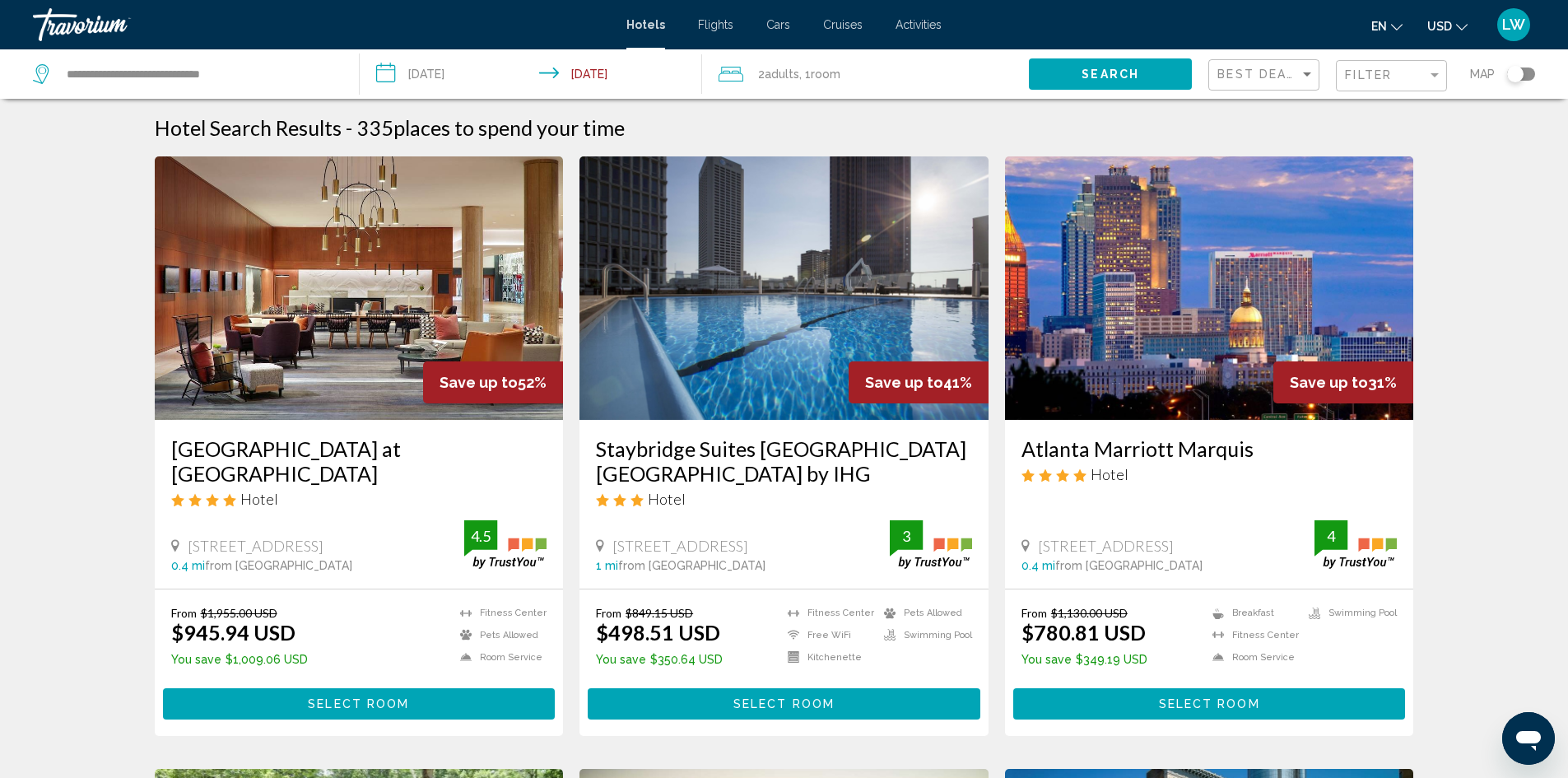
click at [760, 324] on img "Main content" at bounding box center [784, 288] width 409 height 263
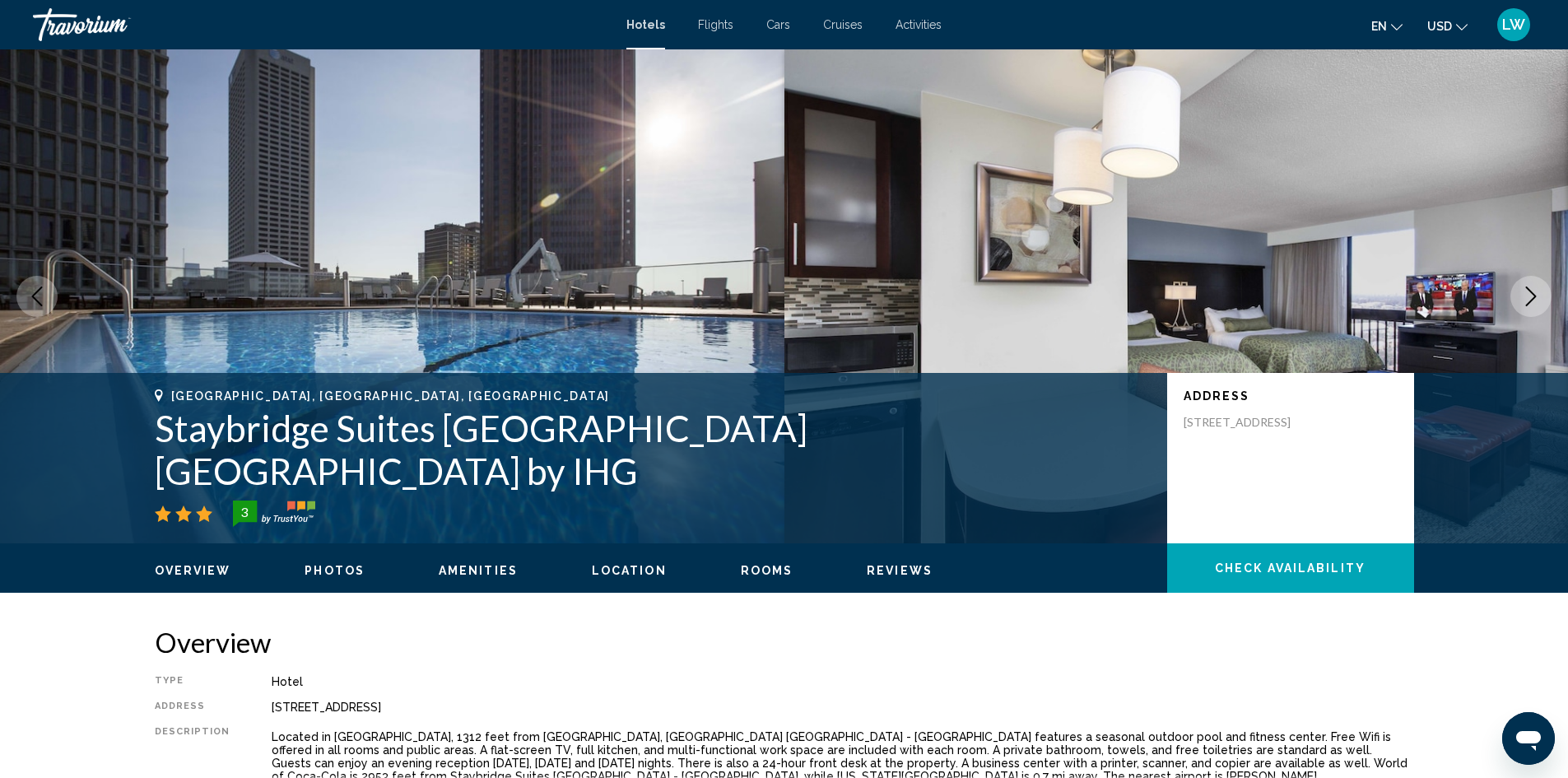
click at [1534, 293] on icon "Next image" at bounding box center [1531, 297] width 20 height 20
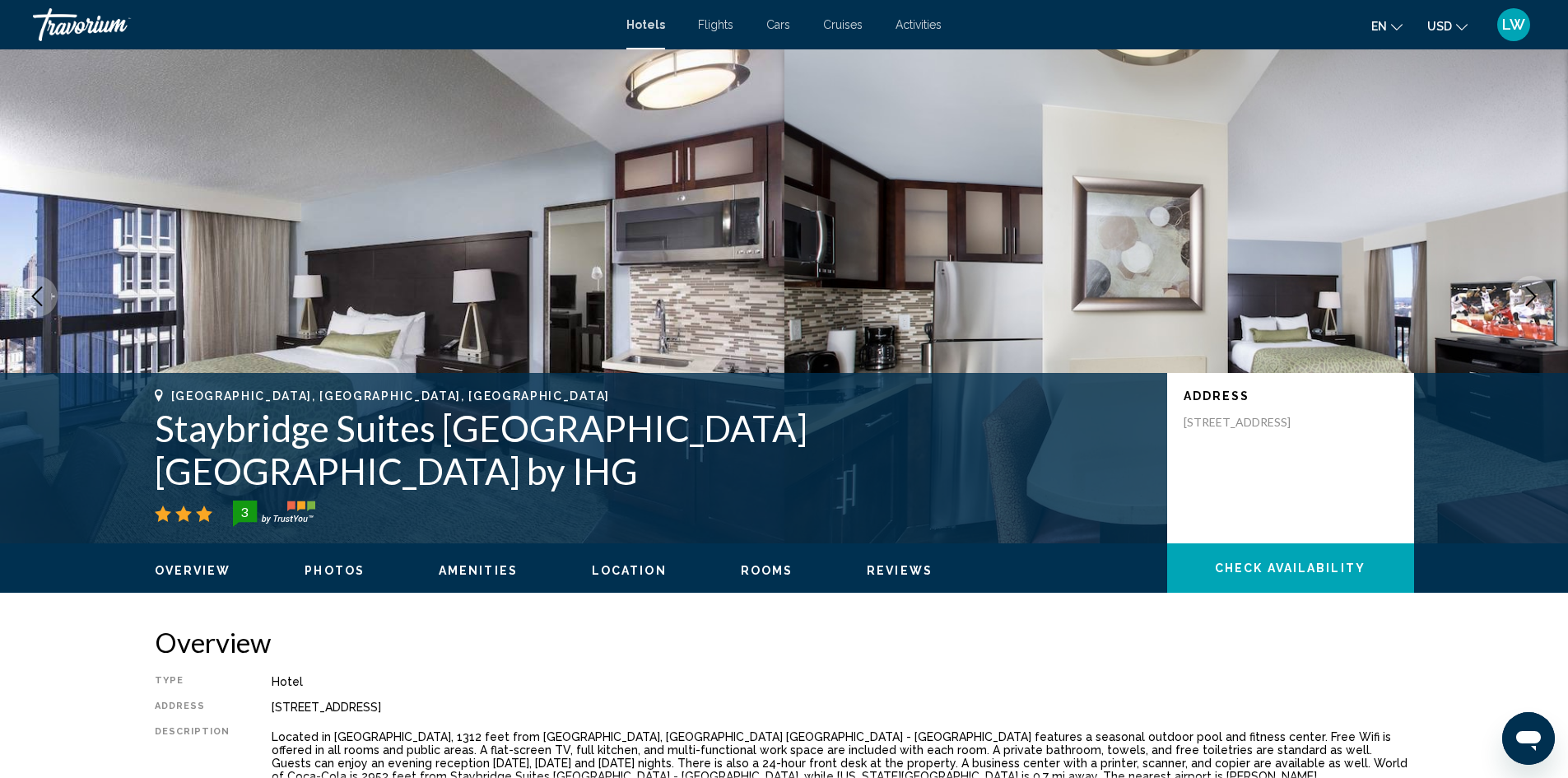
click at [1534, 293] on icon "Next image" at bounding box center [1531, 297] width 20 height 20
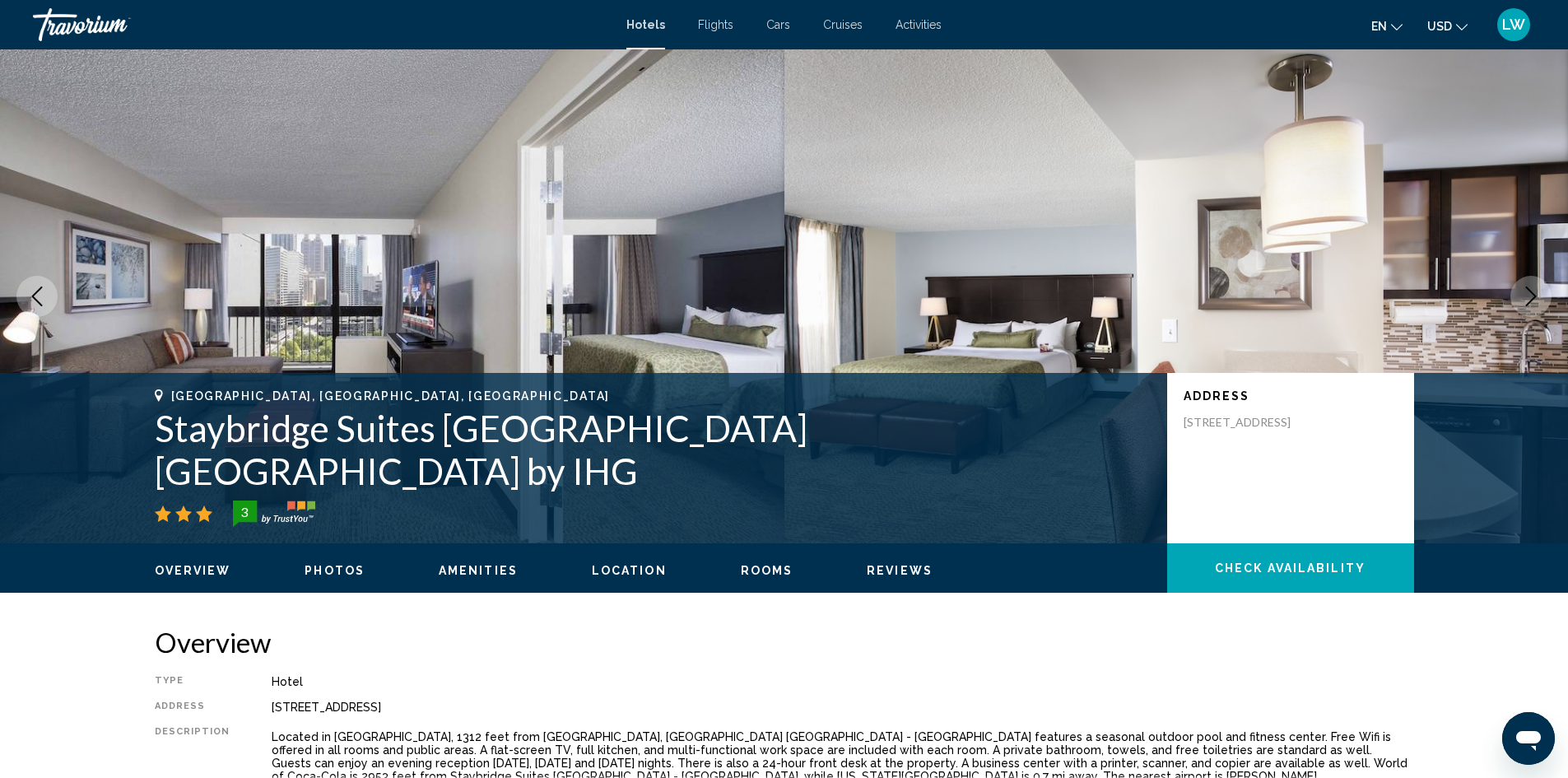
click at [1534, 293] on icon "Next image" at bounding box center [1531, 297] width 20 height 20
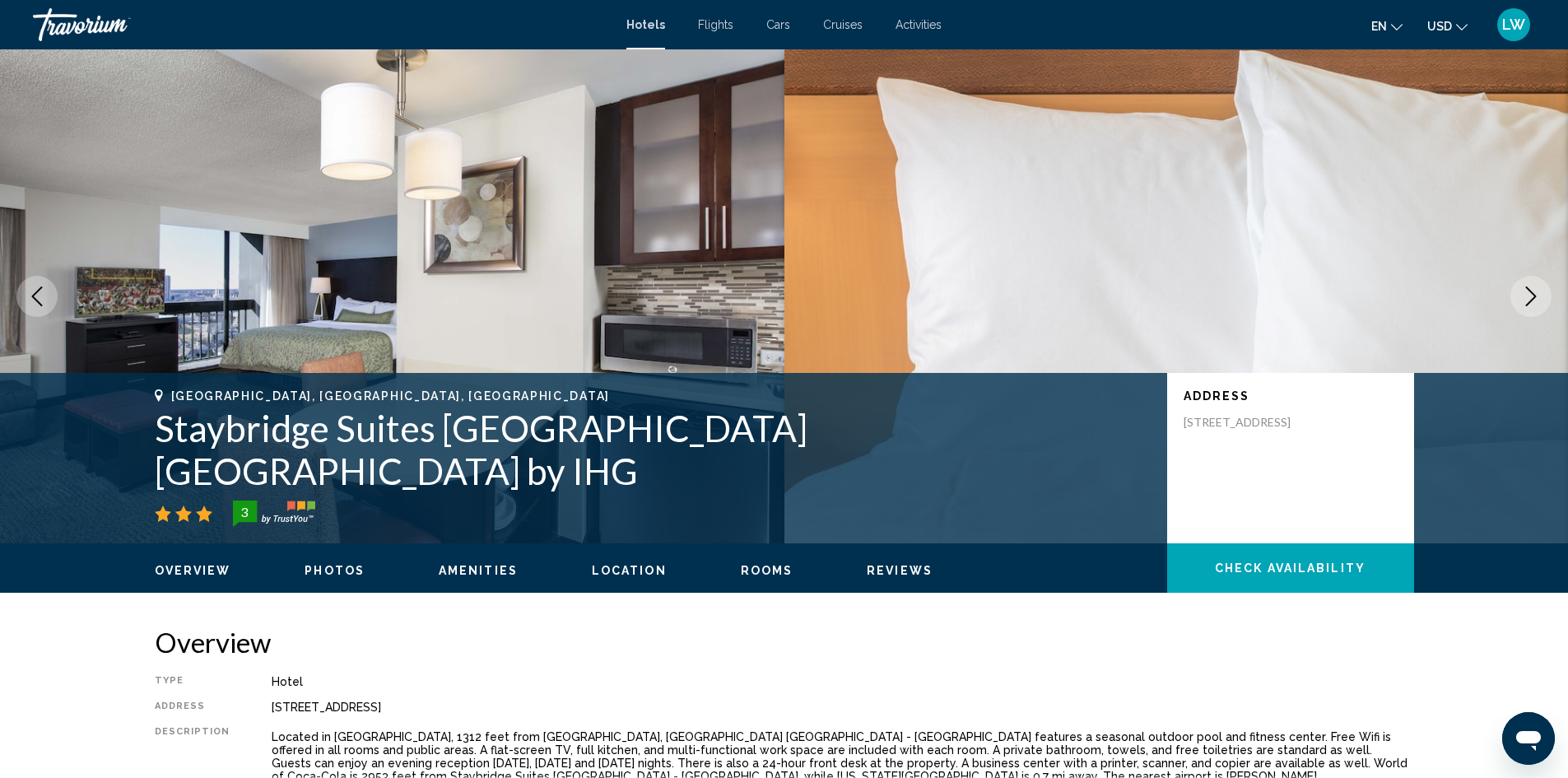
click at [1534, 293] on icon "Next image" at bounding box center [1531, 297] width 20 height 20
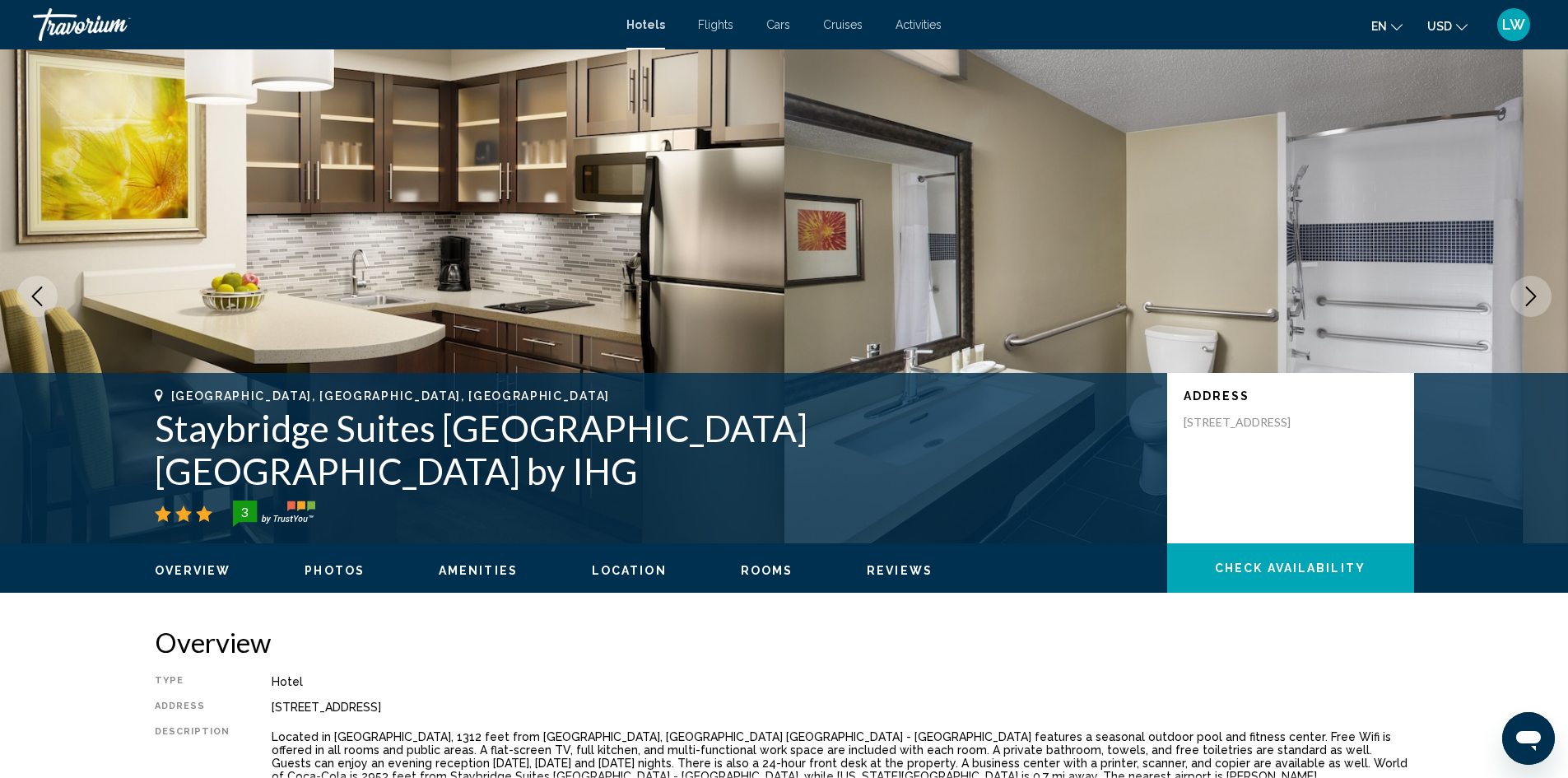
click at [1534, 293] on icon "Next image" at bounding box center [1531, 297] width 20 height 20
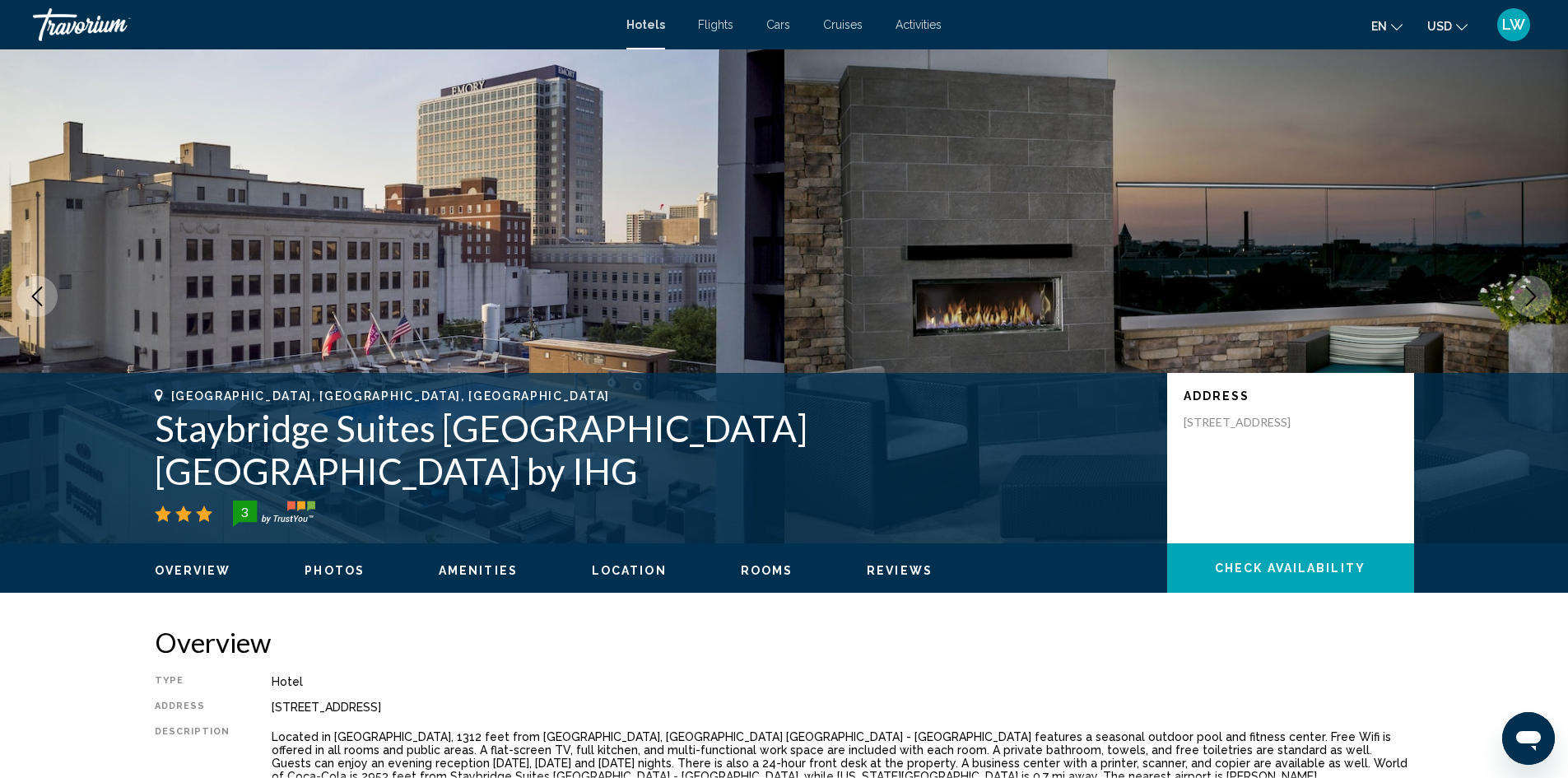
click at [619, 563] on span "Location" at bounding box center [629, 570] width 75 height 13
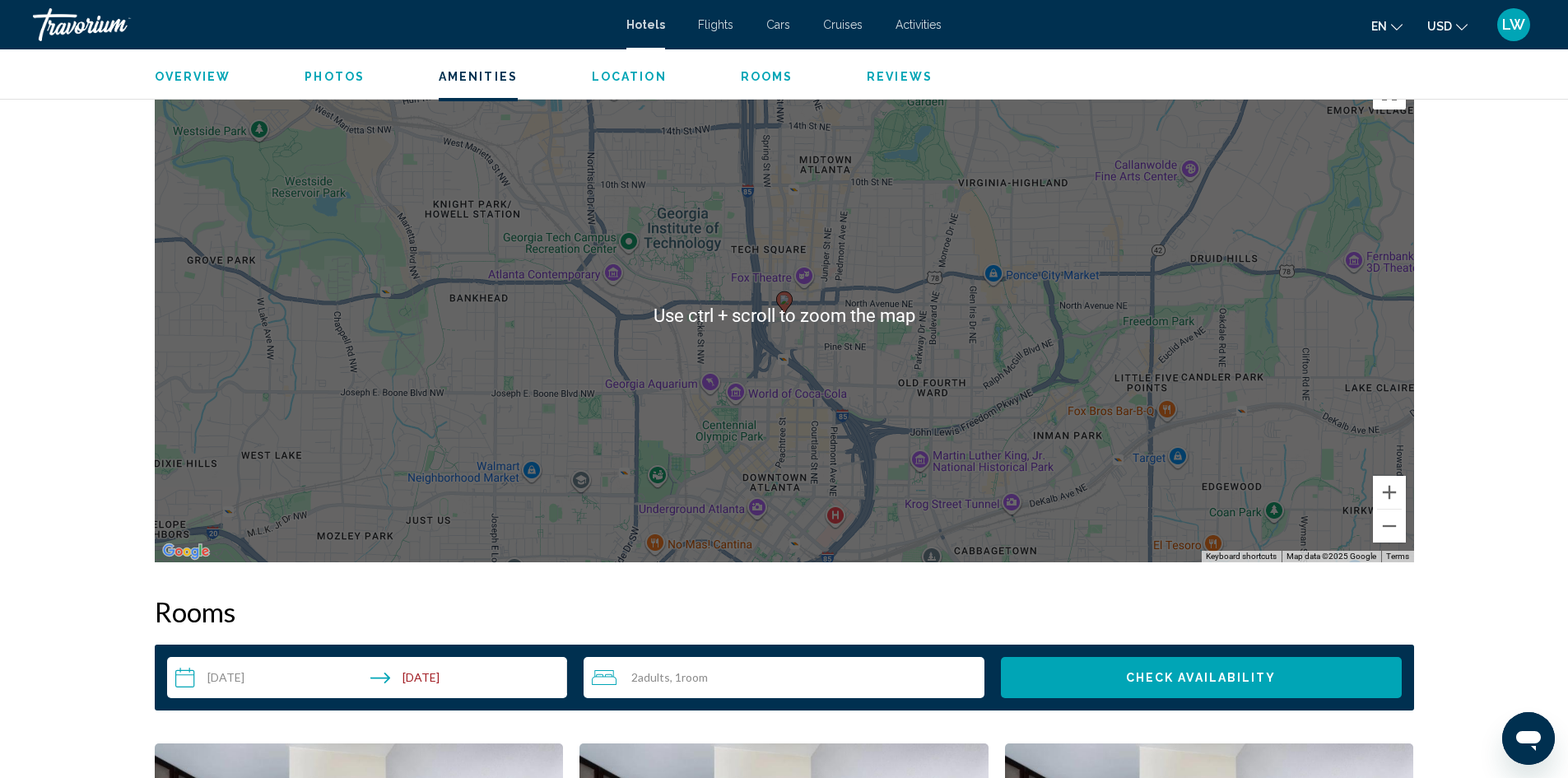
scroll to position [1362, 0]
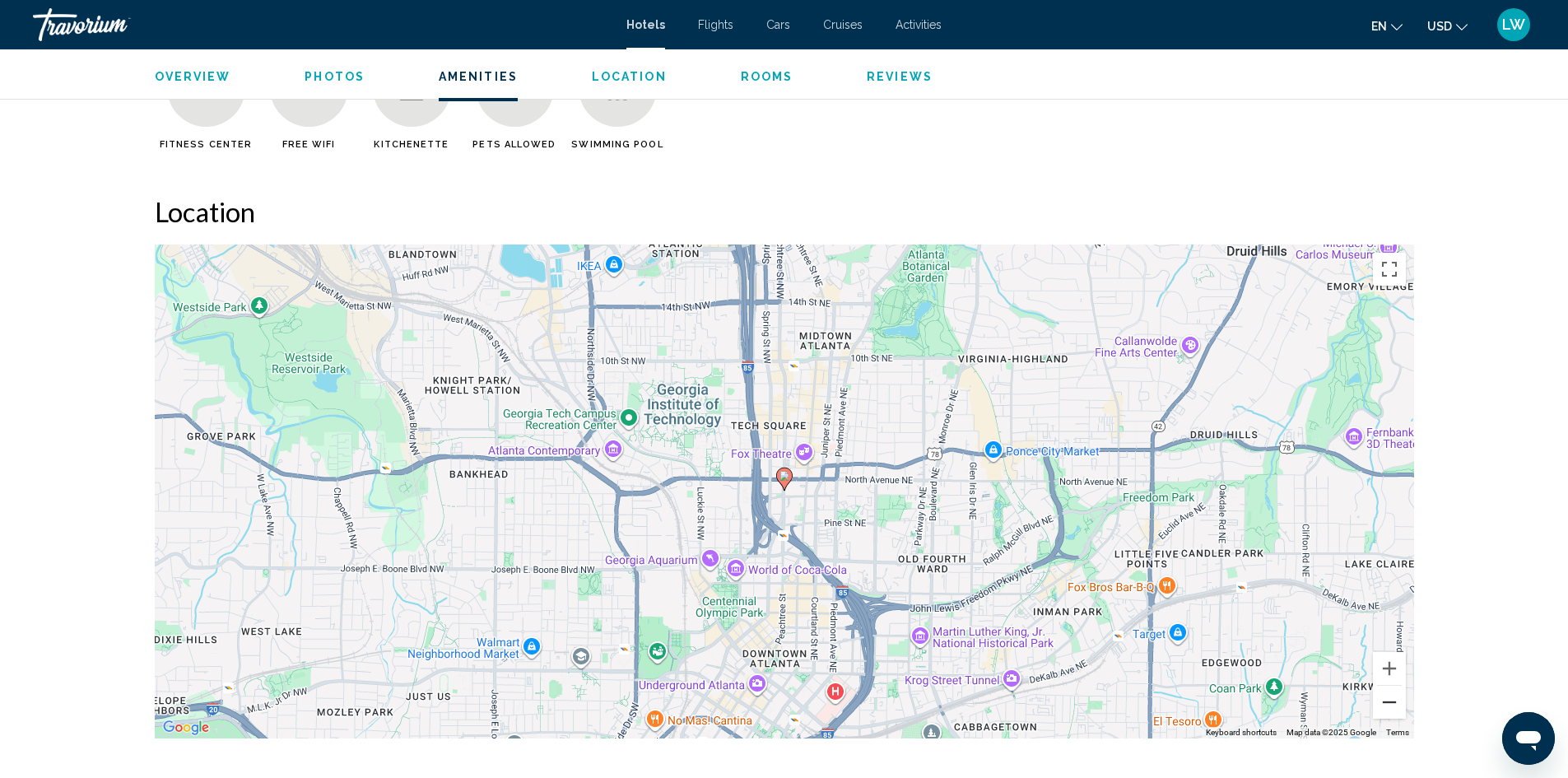
click at [1389, 692] on button "Zoom out" at bounding box center [1389, 702] width 33 height 33
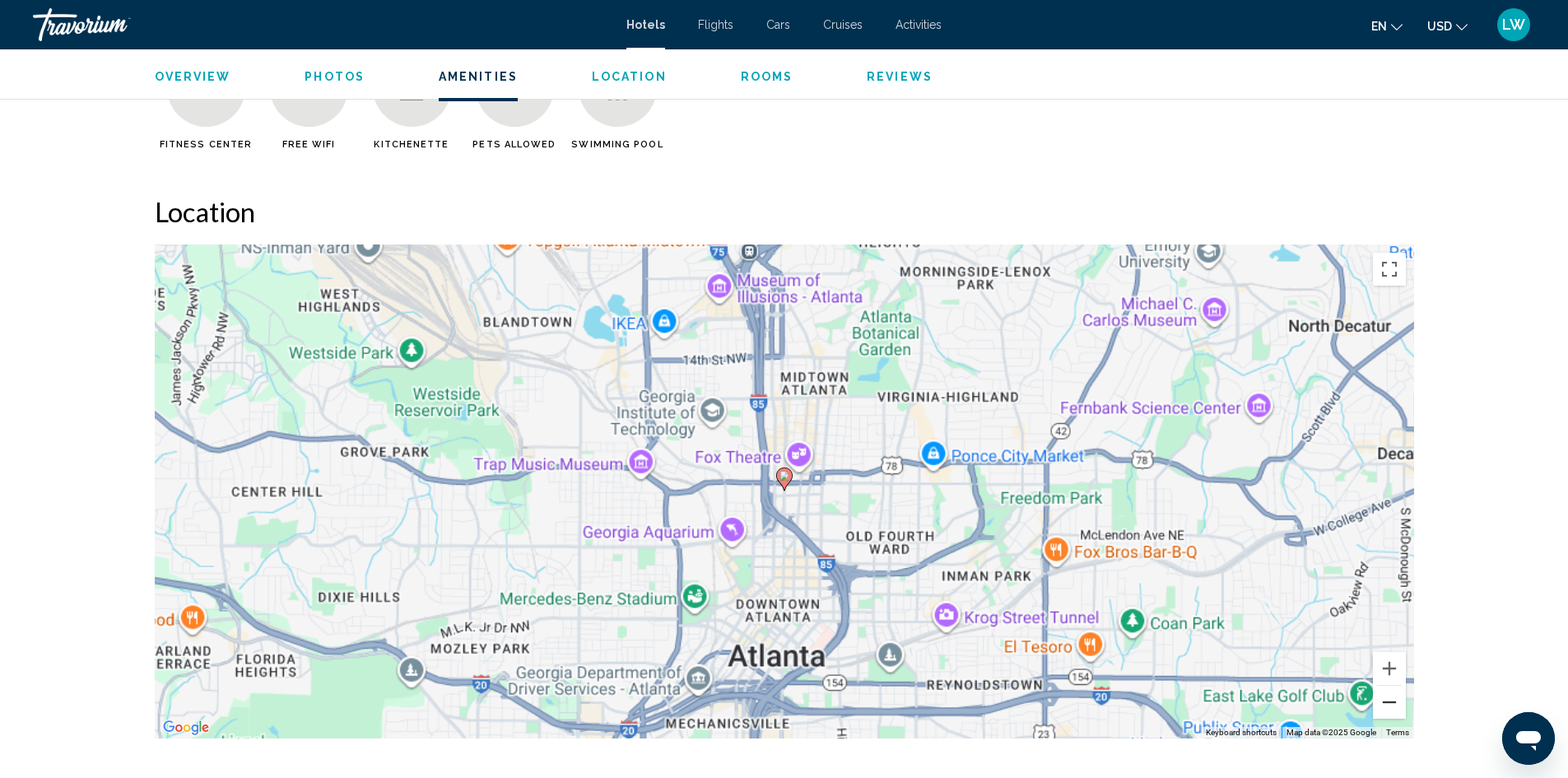
click at [1389, 692] on button "Zoom out" at bounding box center [1389, 702] width 33 height 33
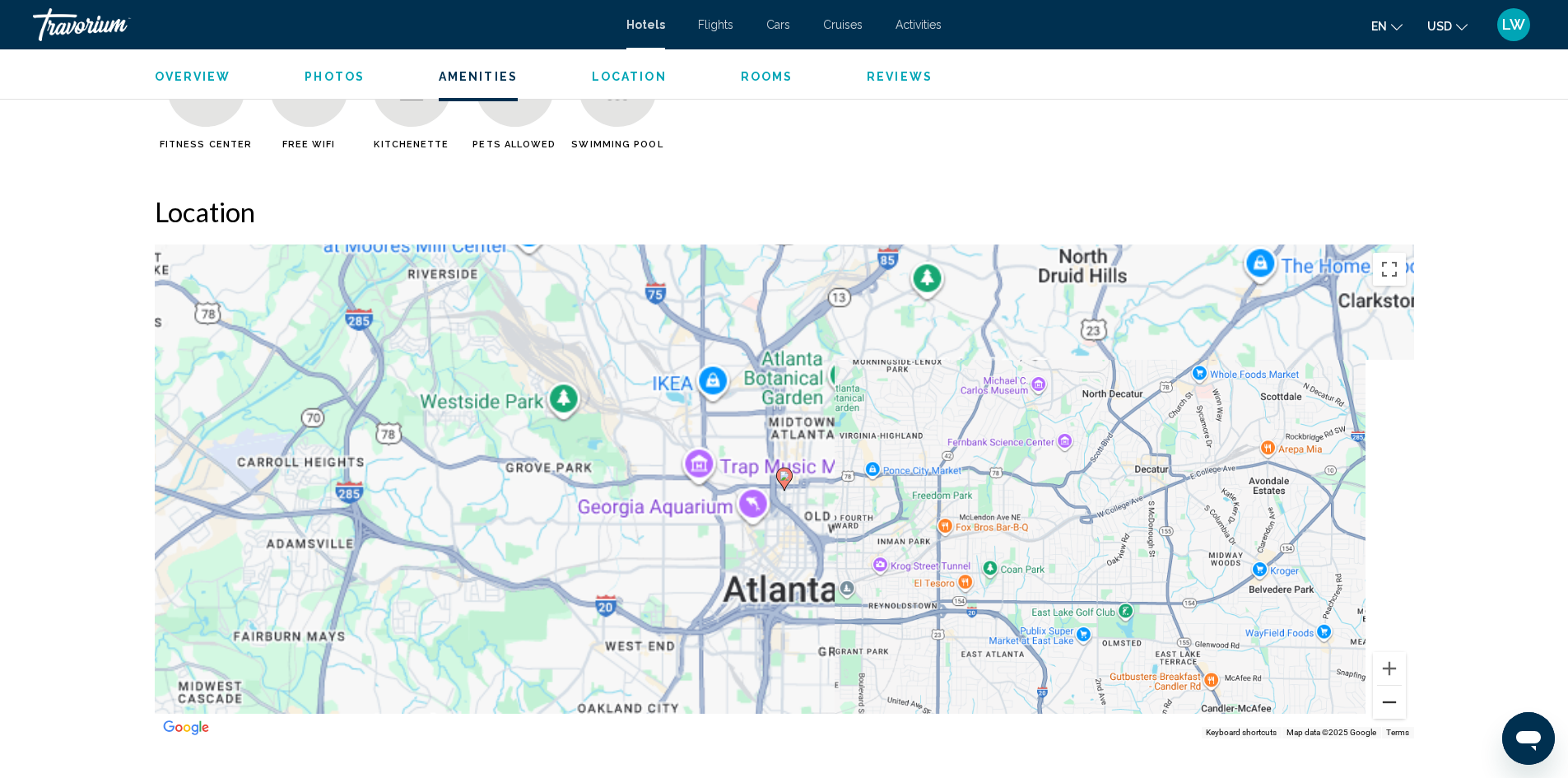
click at [1389, 692] on button "Zoom out" at bounding box center [1389, 702] width 33 height 33
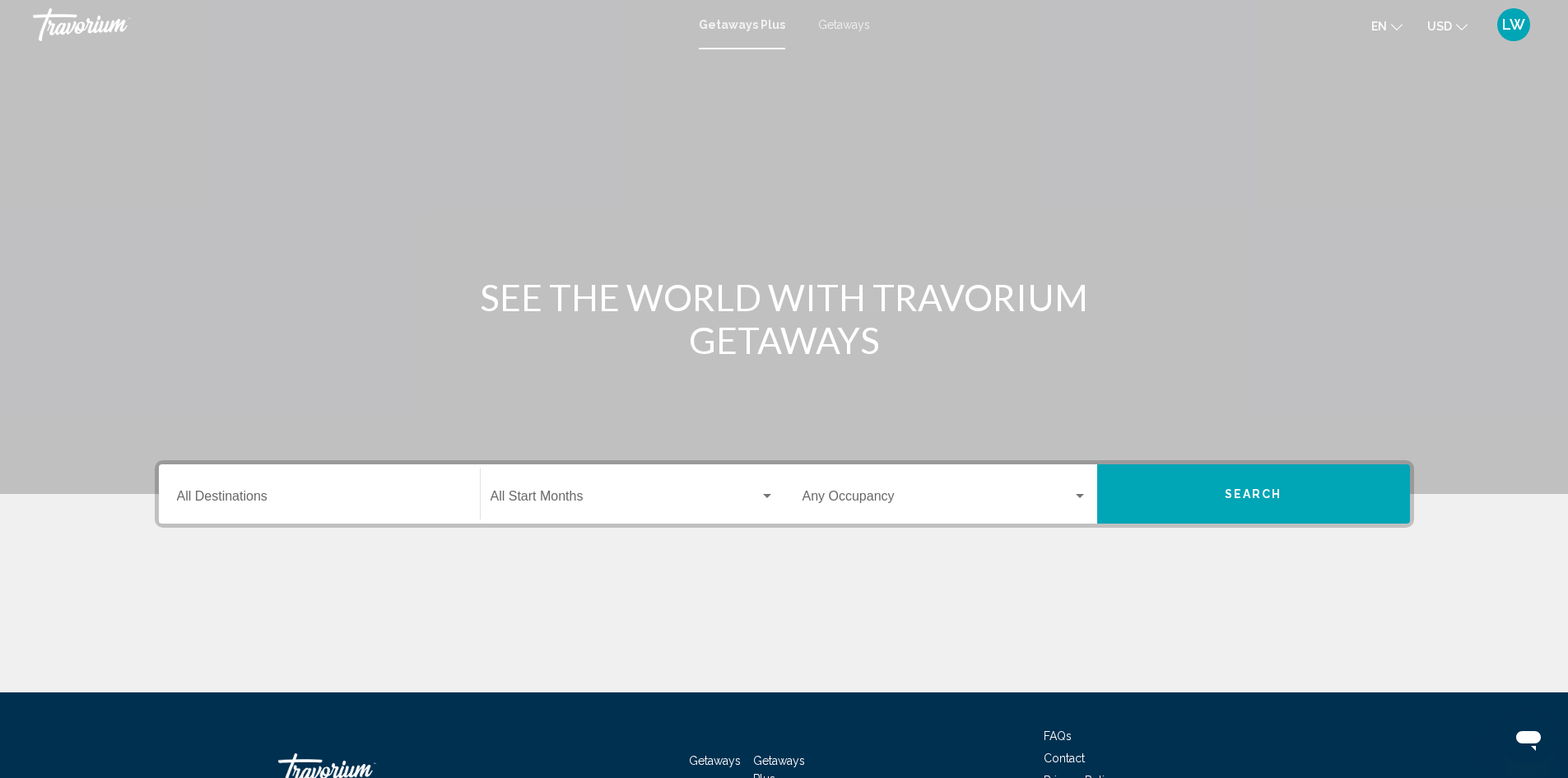
click at [855, 28] on span "Getaways" at bounding box center [844, 25] width 52 height 13
